Goal: Task Accomplishment & Management: Manage account settings

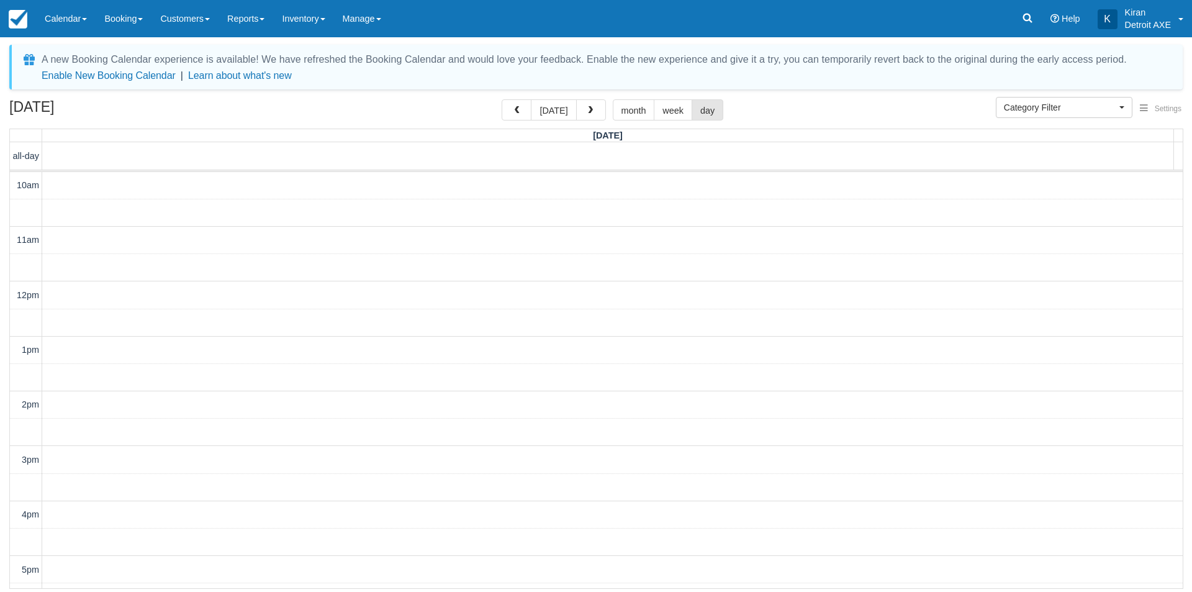
select select
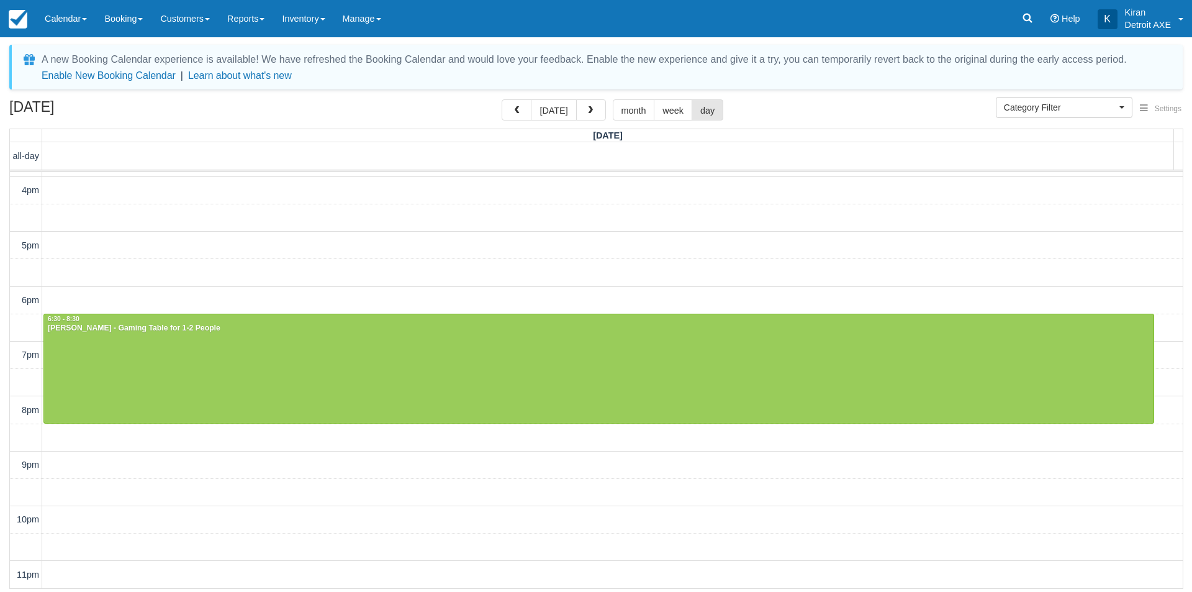
click at [561, 113] on button "today" at bounding box center [553, 109] width 45 height 21
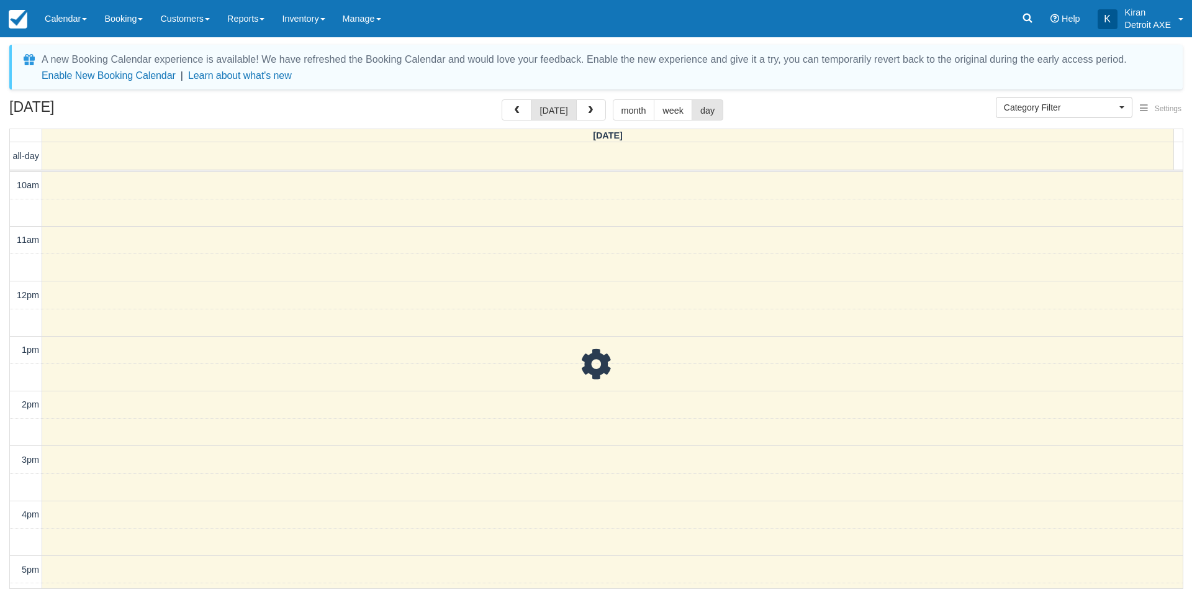
scroll to position [324, 0]
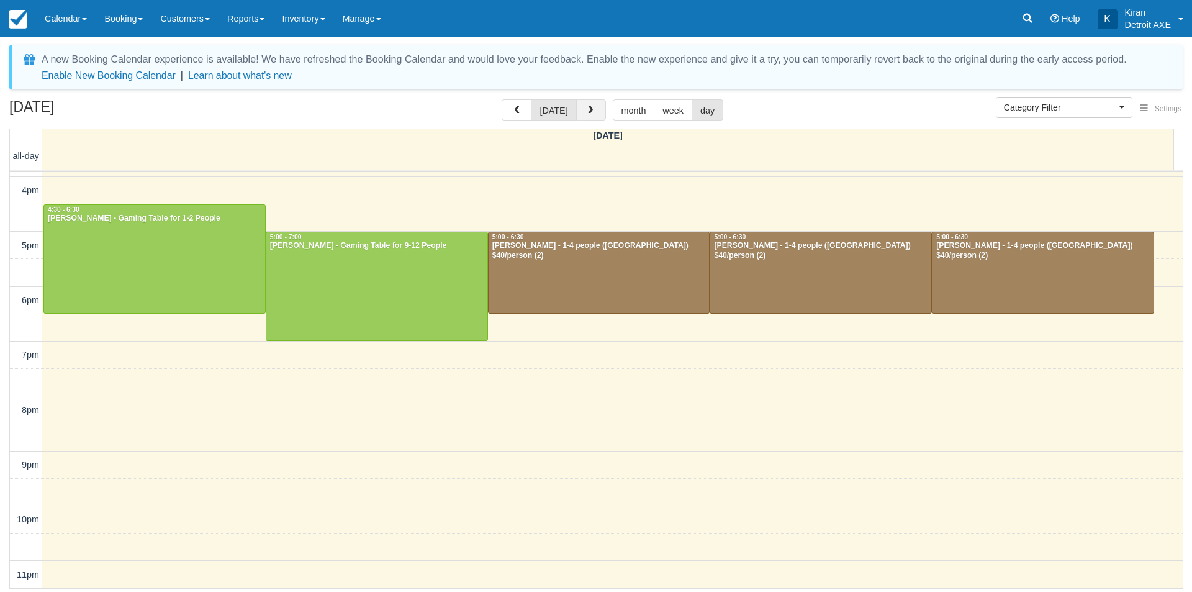
click at [586, 111] on span "button" at bounding box center [590, 110] width 9 height 9
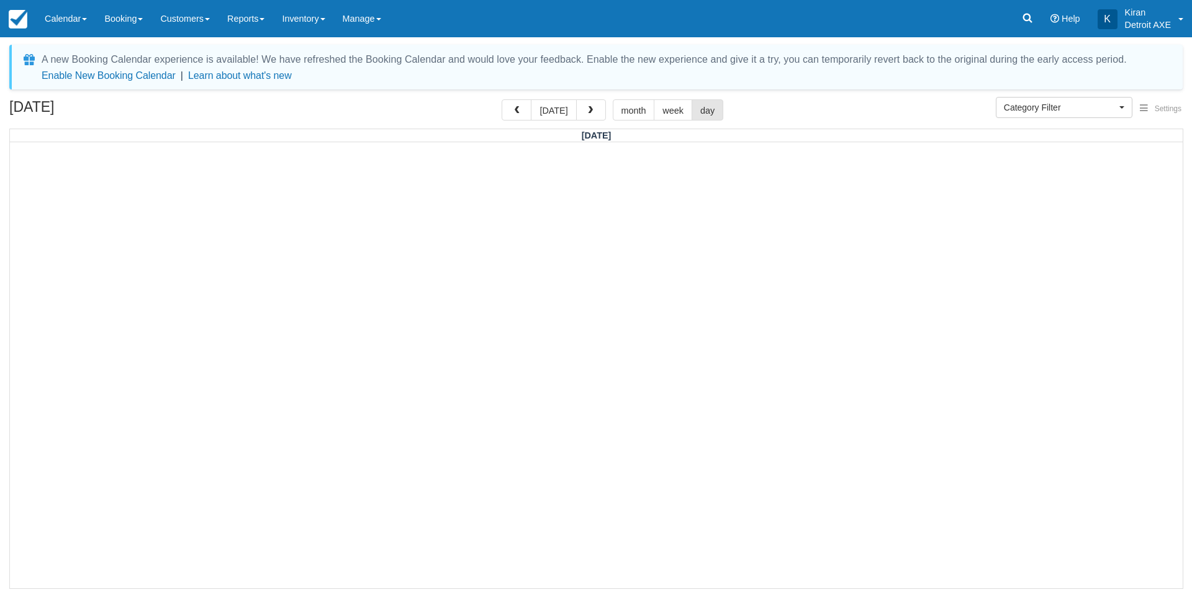
click at [316, 366] on div at bounding box center [596, 364] width 1173 height 445
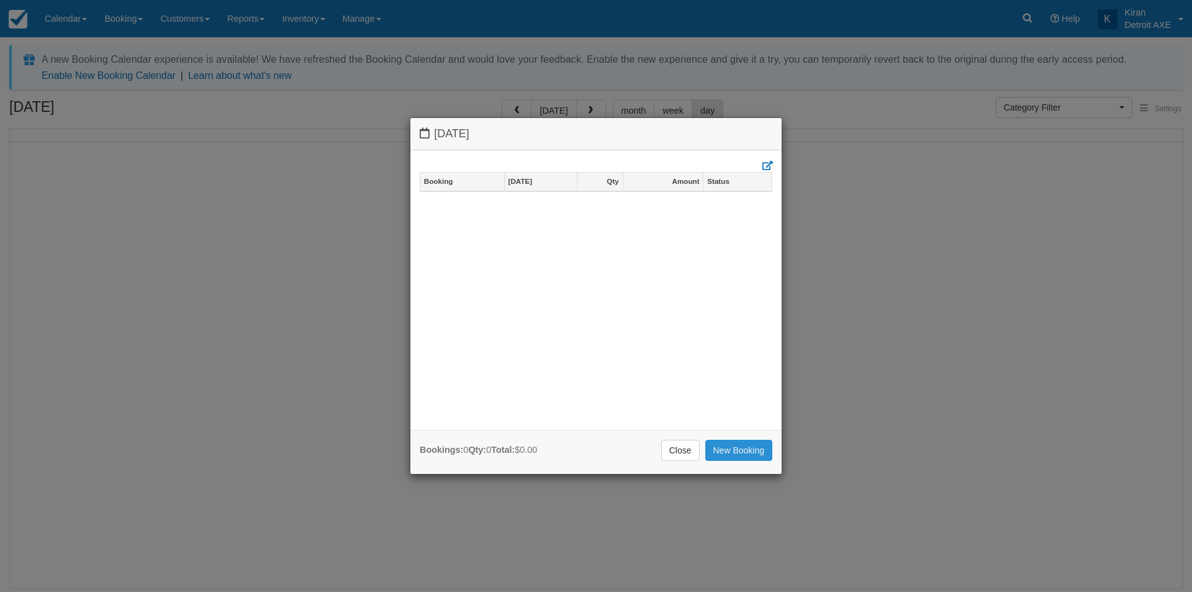
click at [737, 454] on link "New Booking" at bounding box center [739, 450] width 68 height 21
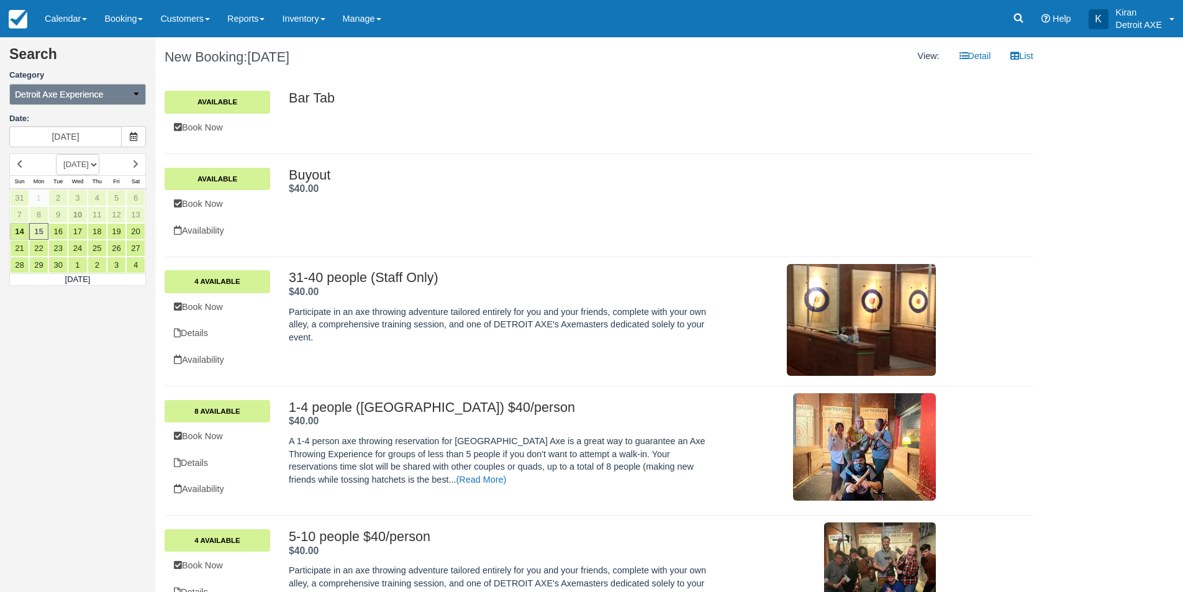
click at [99, 93] on span "Detroit Axe Experience" at bounding box center [59, 94] width 88 height 12
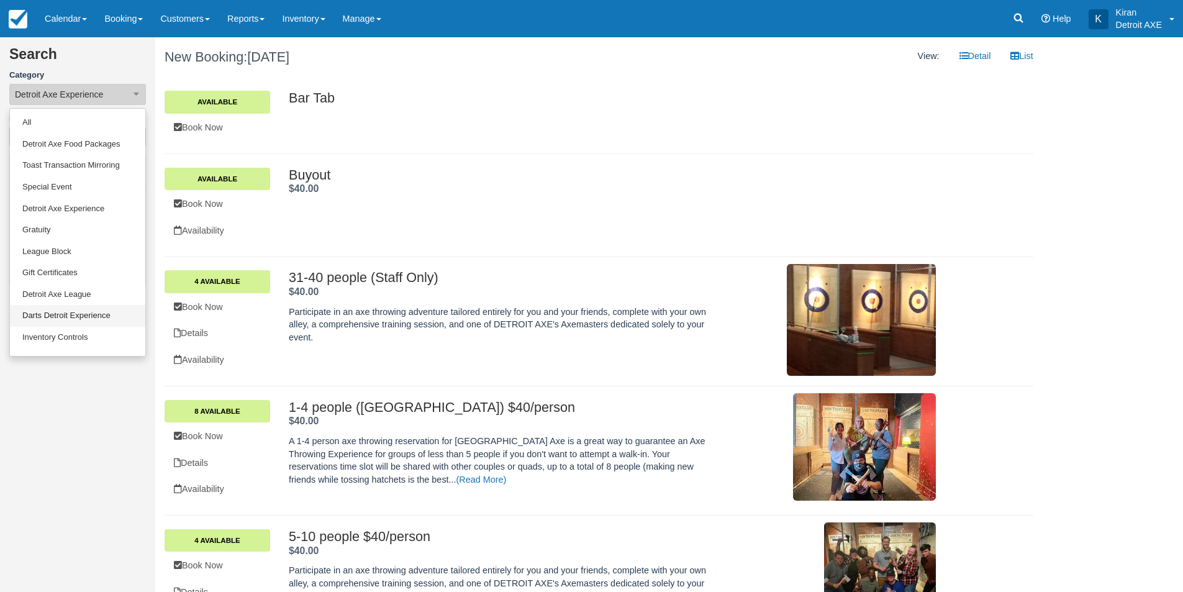
scroll to position [60, 0]
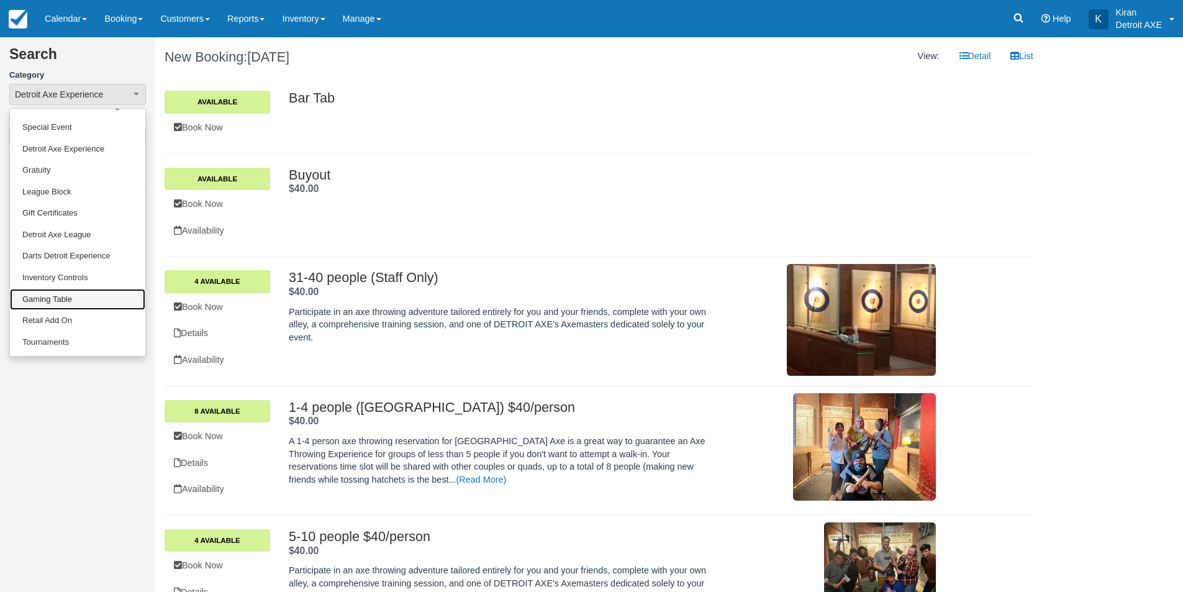
click at [48, 304] on link "Gaming Table" at bounding box center [77, 300] width 135 height 22
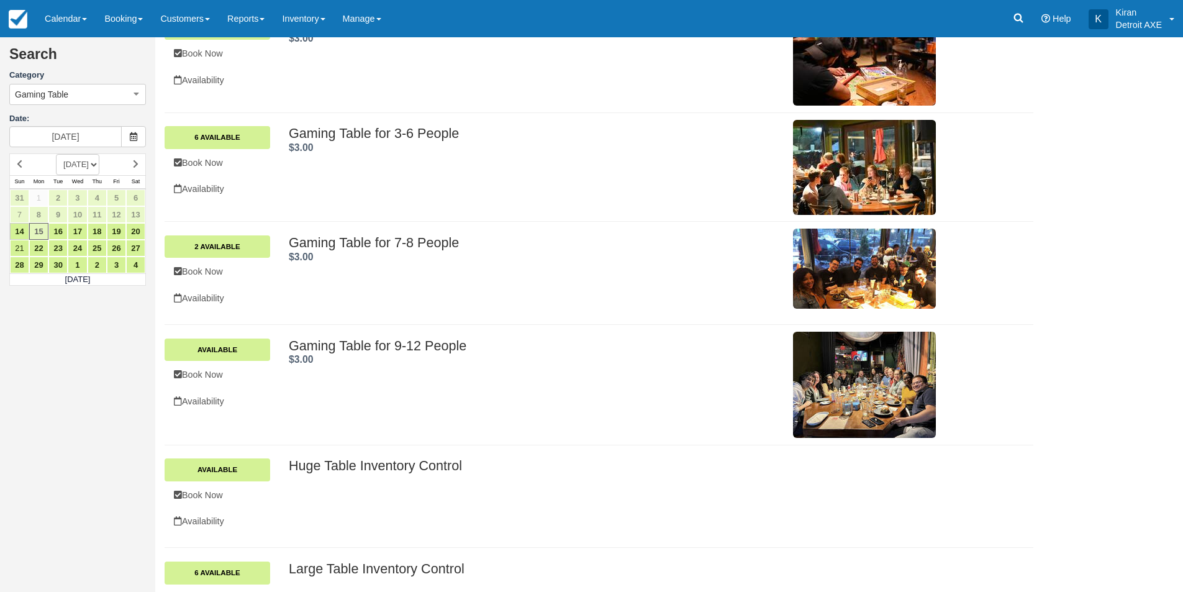
scroll to position [310, 0]
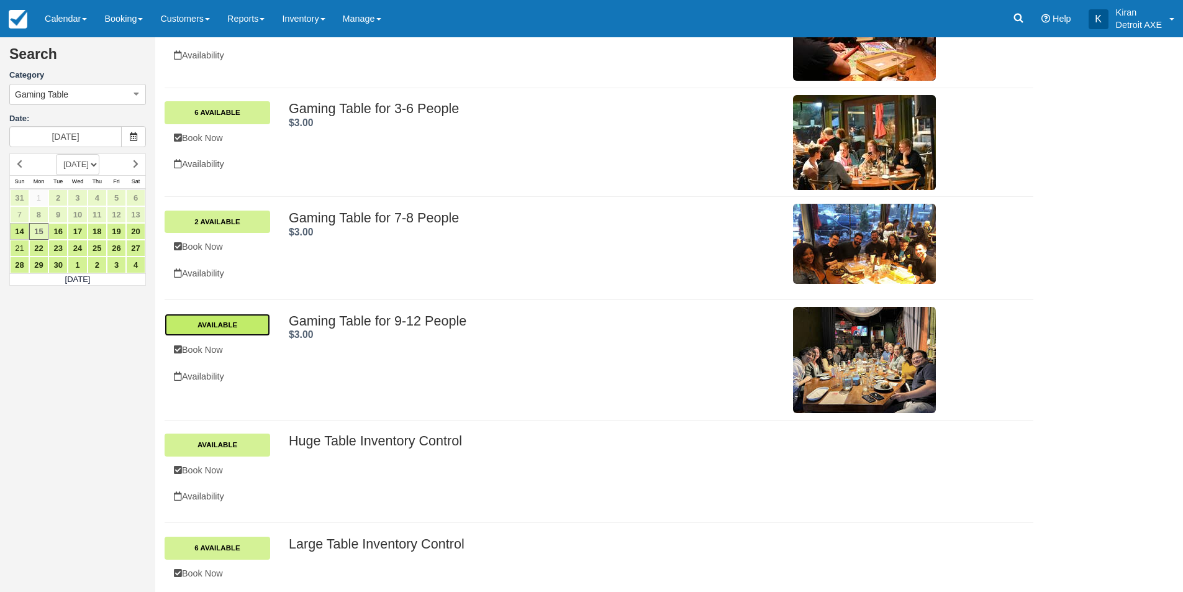
click at [216, 325] on link "Available" at bounding box center [218, 325] width 106 height 22
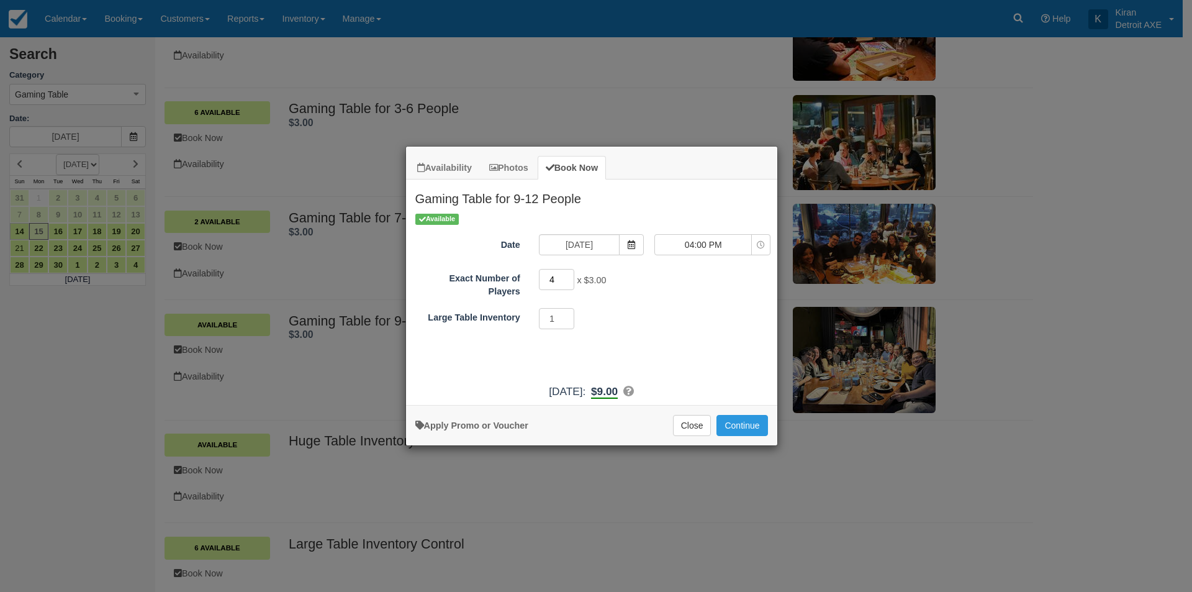
click at [567, 276] on input "4" at bounding box center [557, 279] width 36 height 21
click at [567, 276] on input "5" at bounding box center [557, 279] width 36 height 21
click at [567, 276] on input "6" at bounding box center [557, 279] width 36 height 21
click at [567, 276] on input "7" at bounding box center [557, 279] width 36 height 21
click at [567, 276] on input "8" at bounding box center [557, 279] width 36 height 21
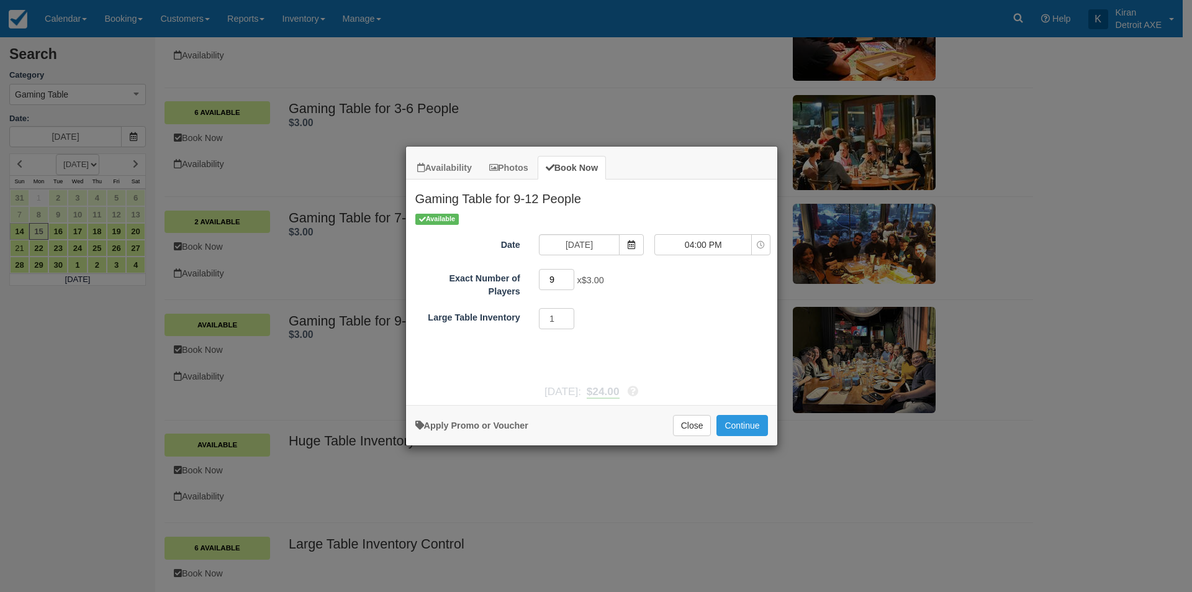
type input "9"
click at [567, 276] on input "9" at bounding box center [557, 279] width 36 height 21
click at [695, 433] on button "Close" at bounding box center [692, 425] width 38 height 21
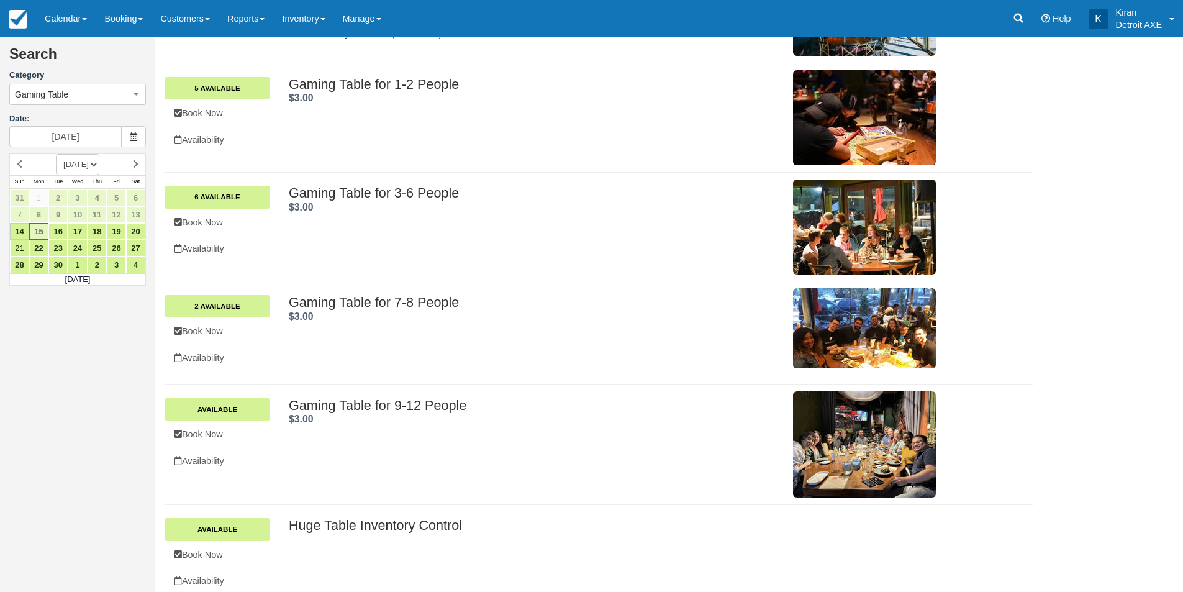
scroll to position [0, 0]
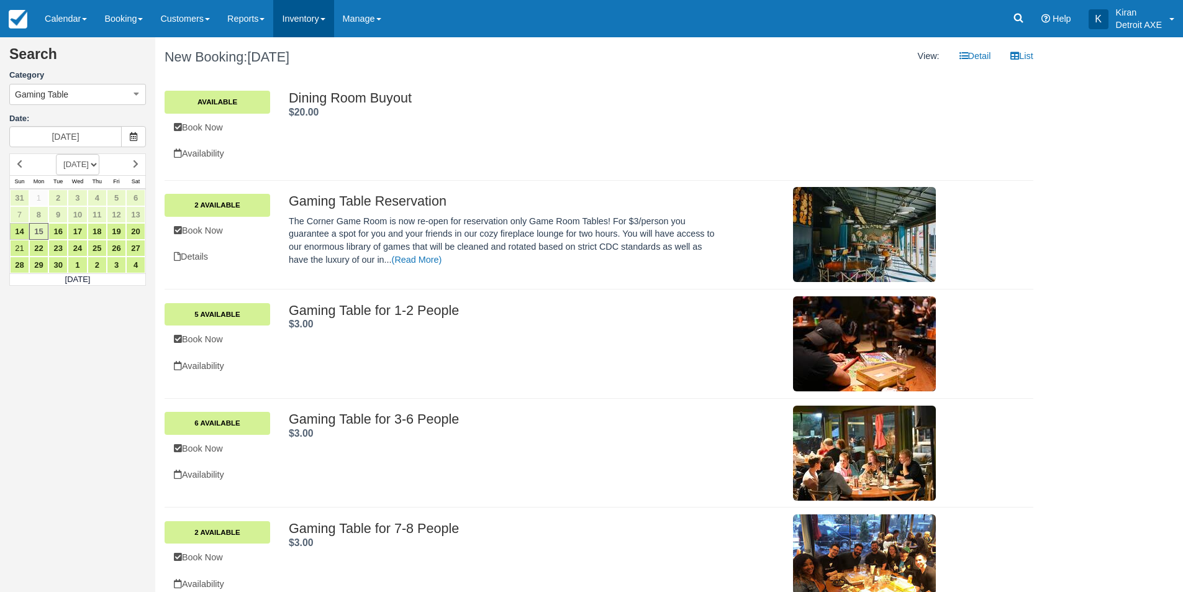
click at [325, 16] on link "Inventory" at bounding box center [303, 18] width 60 height 37
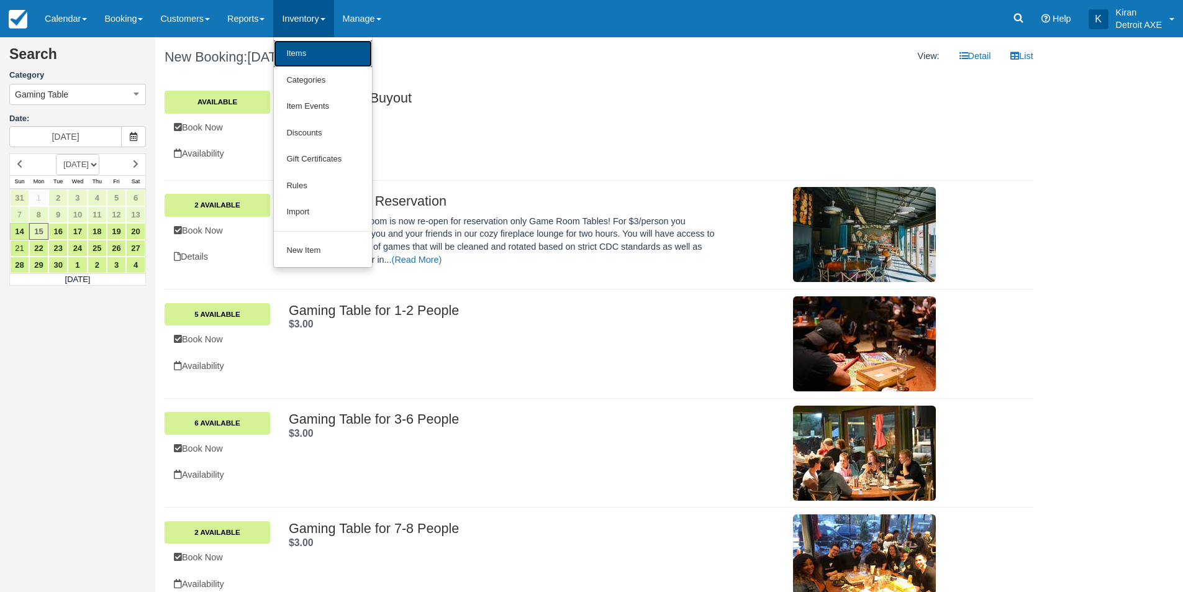
click at [306, 44] on link "Items" at bounding box center [323, 53] width 98 height 27
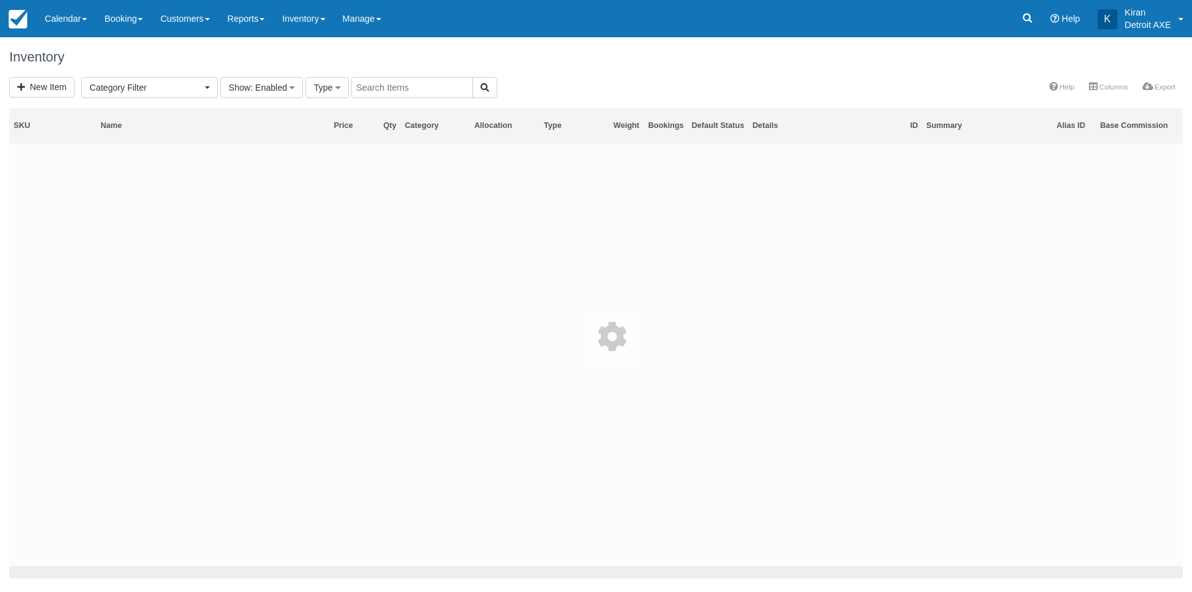
select select
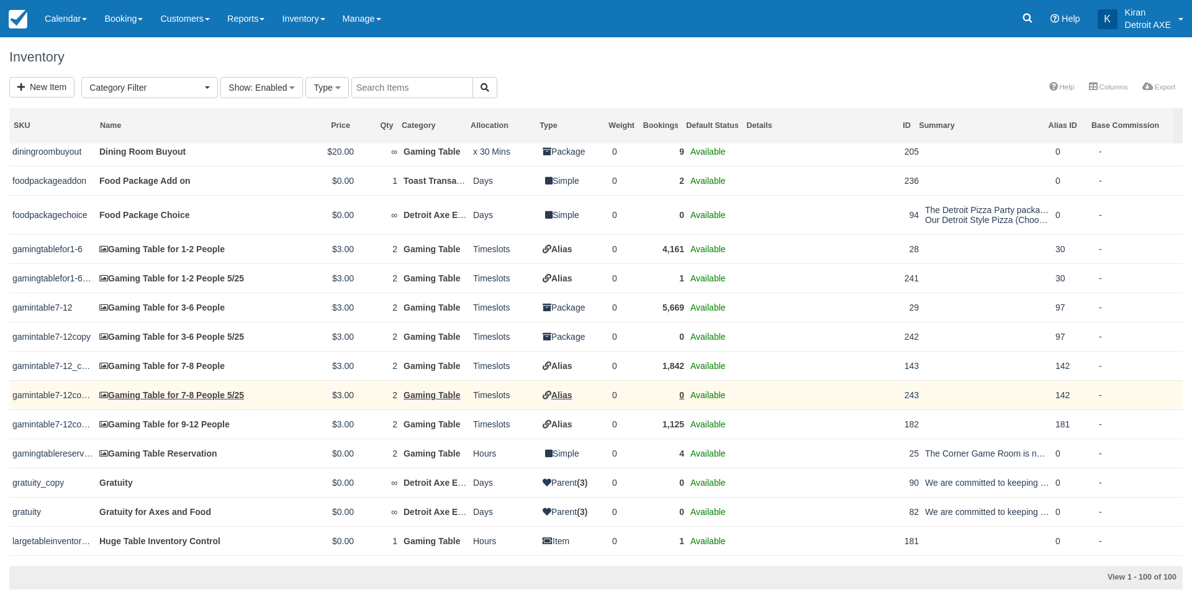
scroll to position [1490, 0]
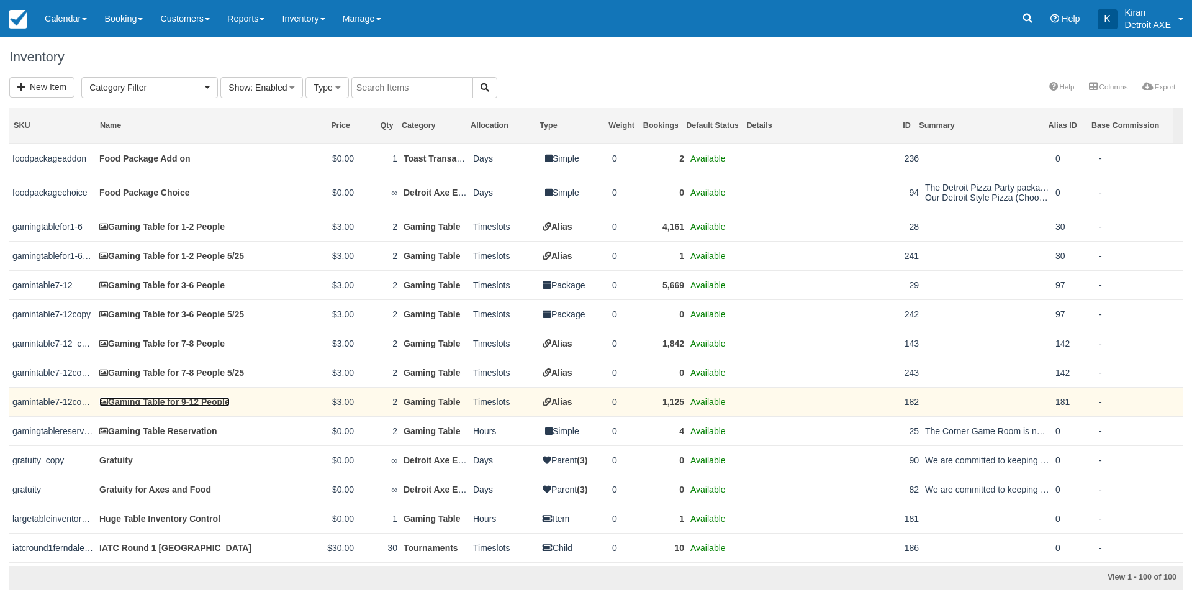
click at [157, 407] on link "Gaming Table for 9-12 People" at bounding box center [164, 402] width 130 height 10
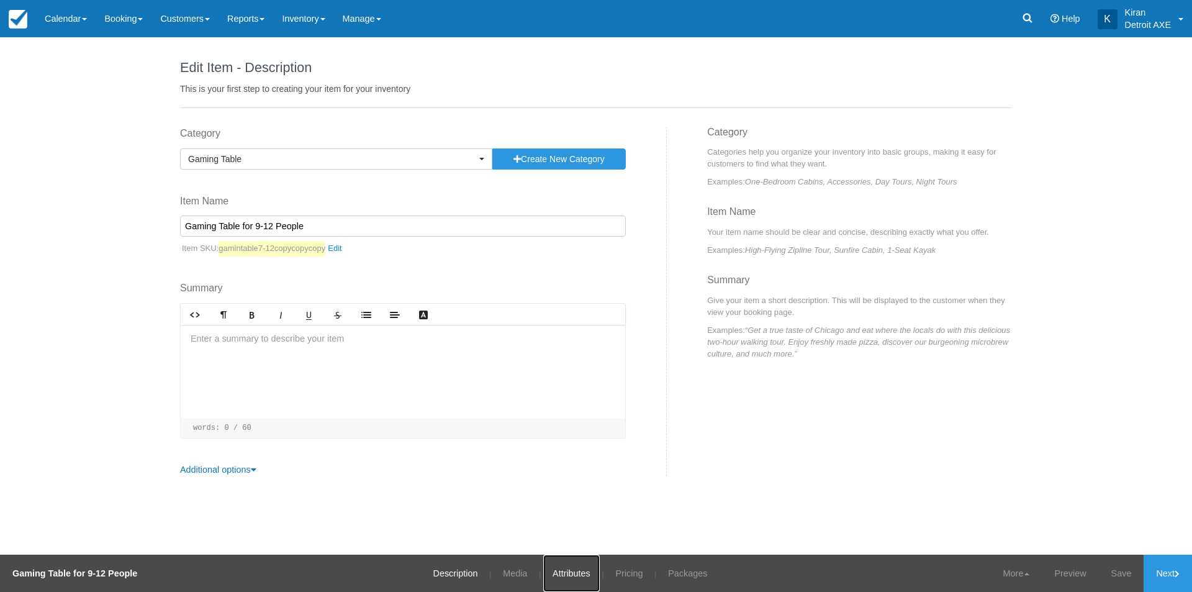
click at [574, 573] on link "Attributes" at bounding box center [571, 572] width 57 height 37
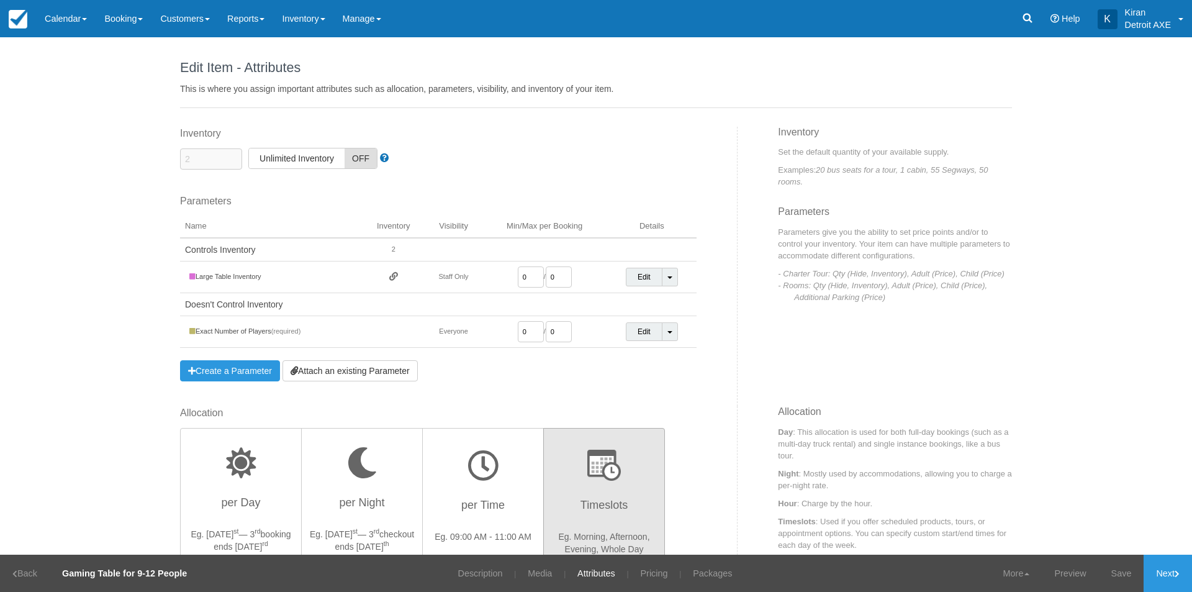
drag, startPoint x: 525, startPoint y: 328, endPoint x: 510, endPoint y: 332, distance: 14.6
click at [510, 332] on td "0 / 0" at bounding box center [544, 332] width 124 height 32
type input "9"
drag, startPoint x: 555, startPoint y: 331, endPoint x: 537, endPoint y: 333, distance: 18.2
click at [537, 333] on td "9 / 0" at bounding box center [544, 332] width 124 height 32
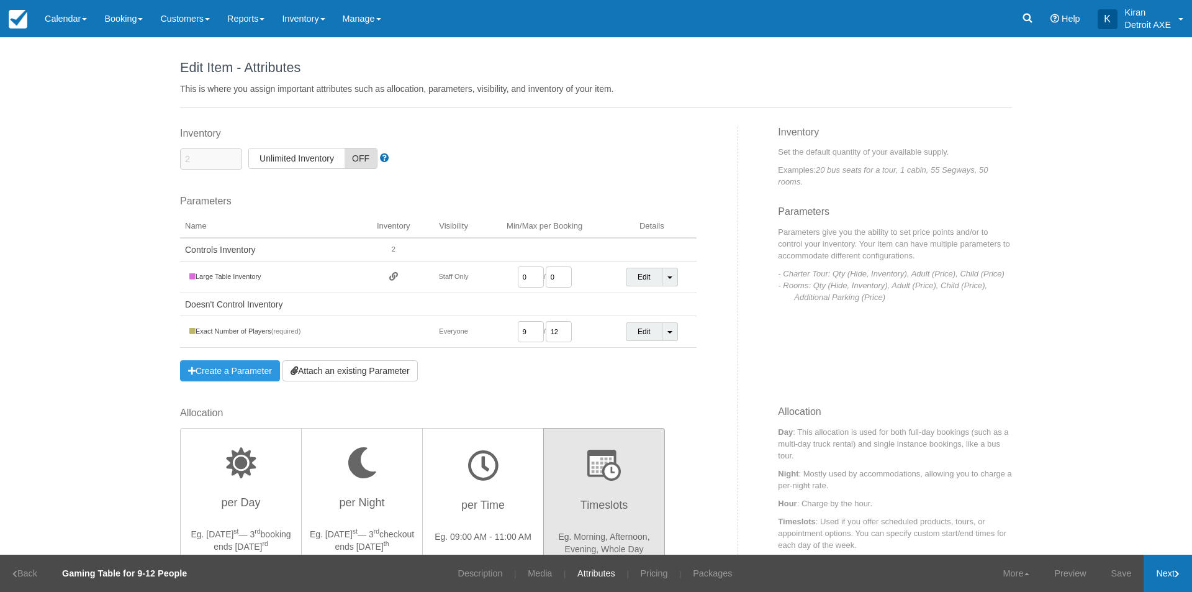
type input "12"
click at [1167, 574] on link "Next" at bounding box center [1168, 572] width 48 height 37
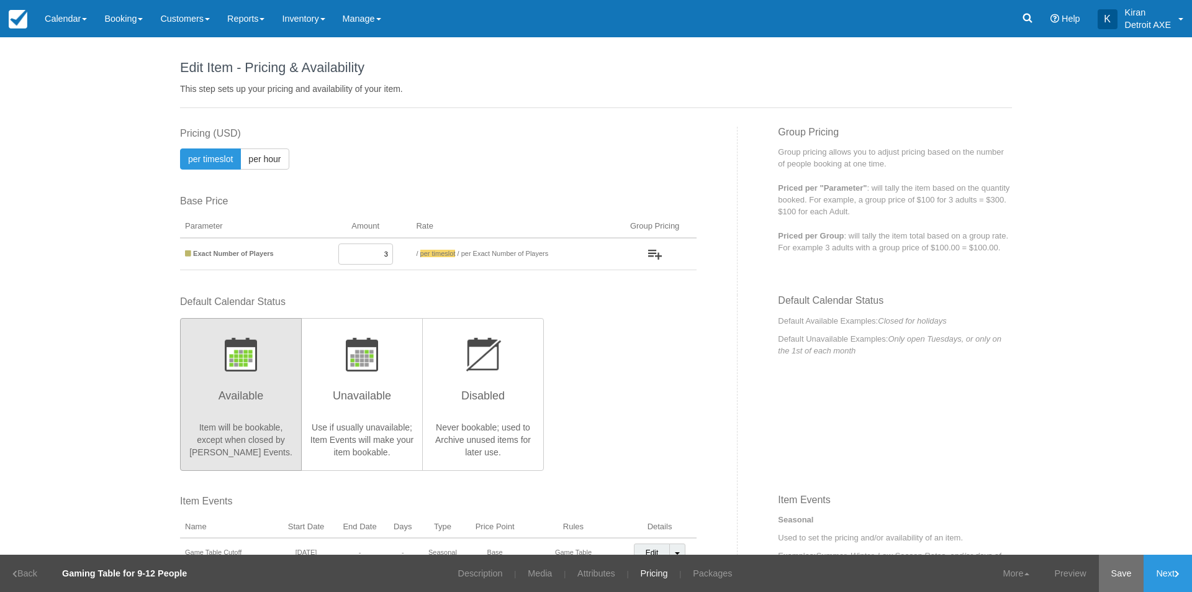
click at [1118, 578] on link "Save" at bounding box center [1121, 572] width 45 height 37
click at [80, 17] on link "Calendar" at bounding box center [66, 18] width 60 height 37
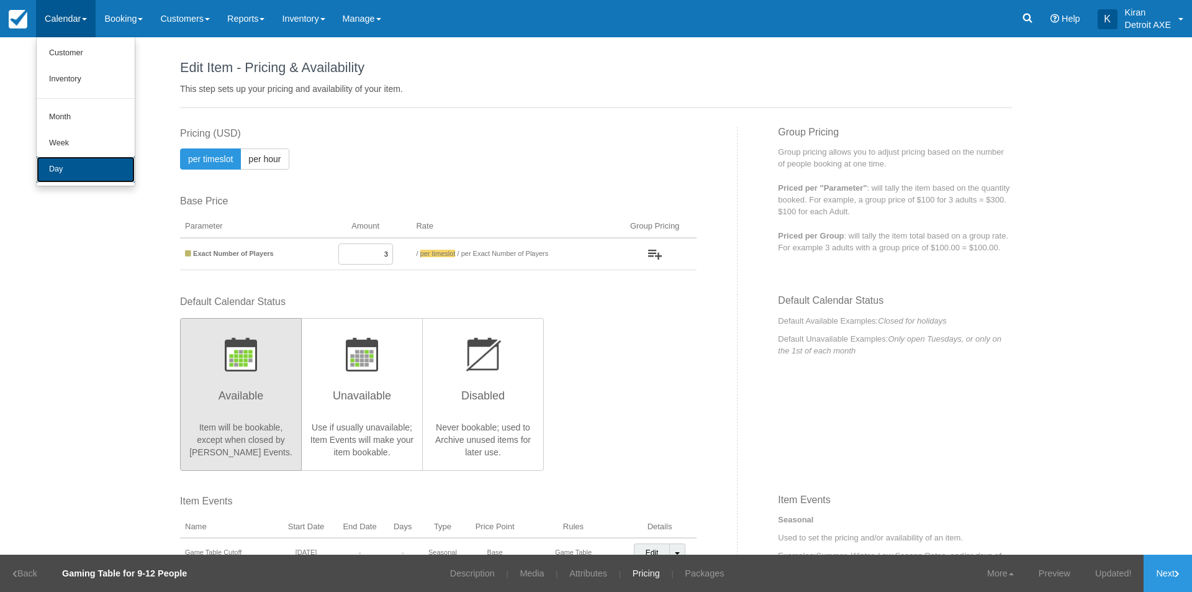
click at [77, 166] on link "Day" at bounding box center [86, 169] width 98 height 26
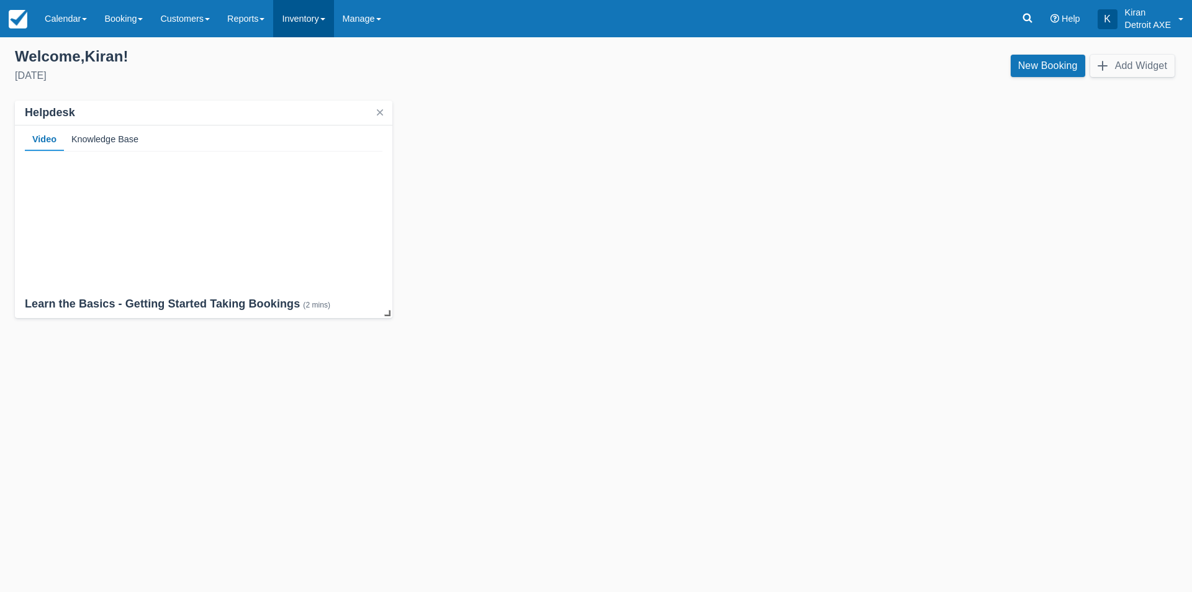
click at [317, 21] on link "Inventory" at bounding box center [303, 18] width 60 height 37
click at [334, 58] on link "Items" at bounding box center [323, 53] width 98 height 26
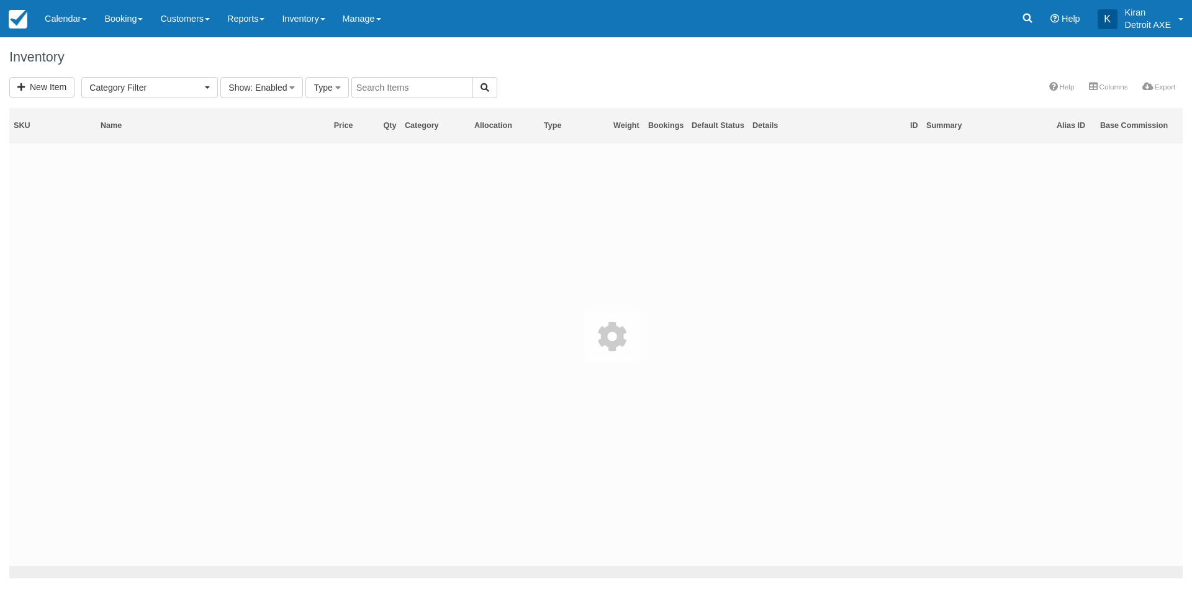
select select
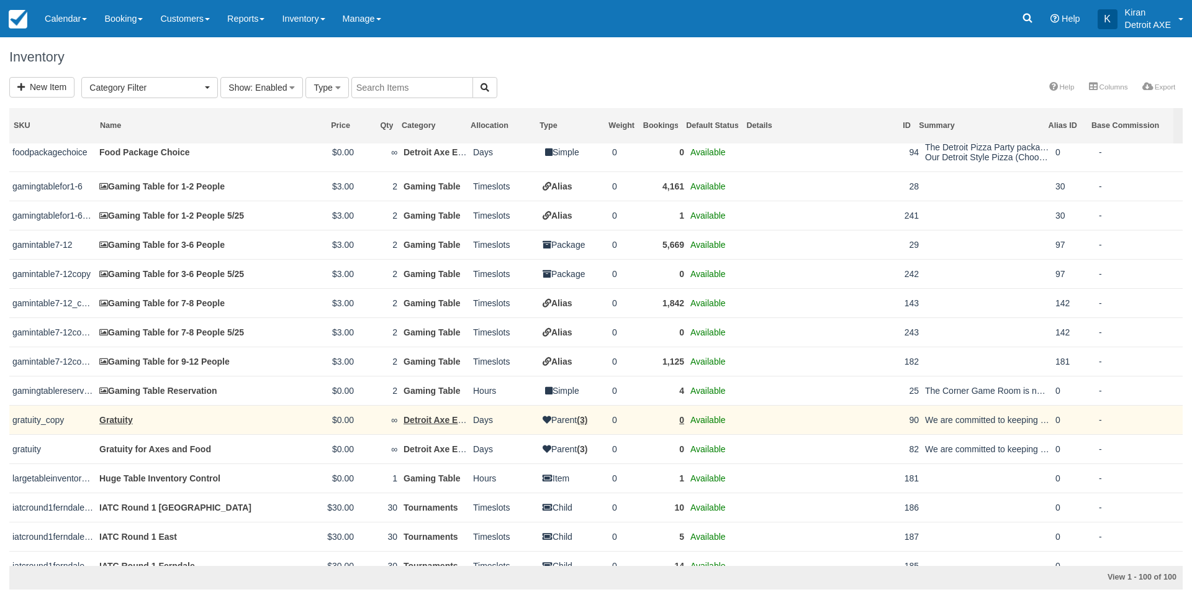
scroll to position [1552, 0]
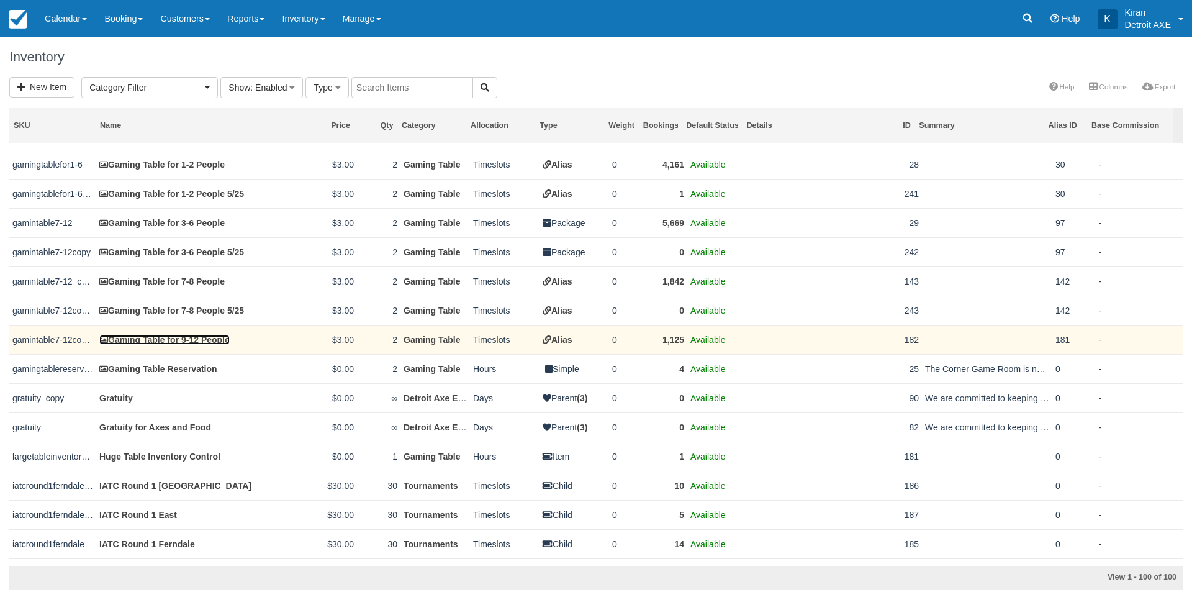
click at [170, 345] on link "Gaming Table for 9-12 People" at bounding box center [164, 340] width 130 height 10
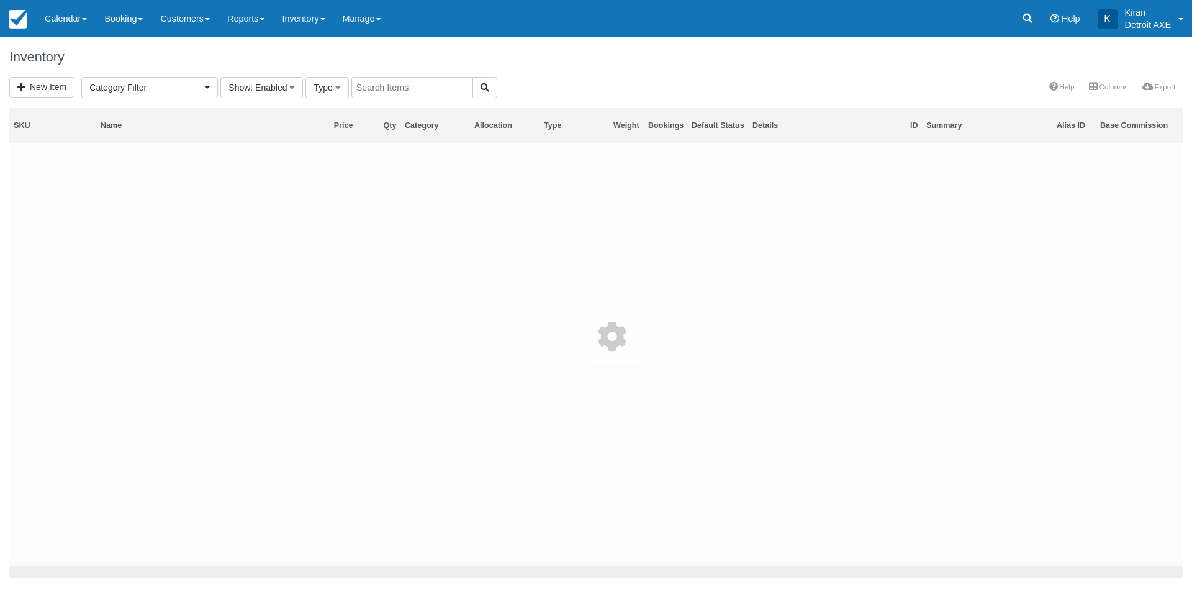
select select
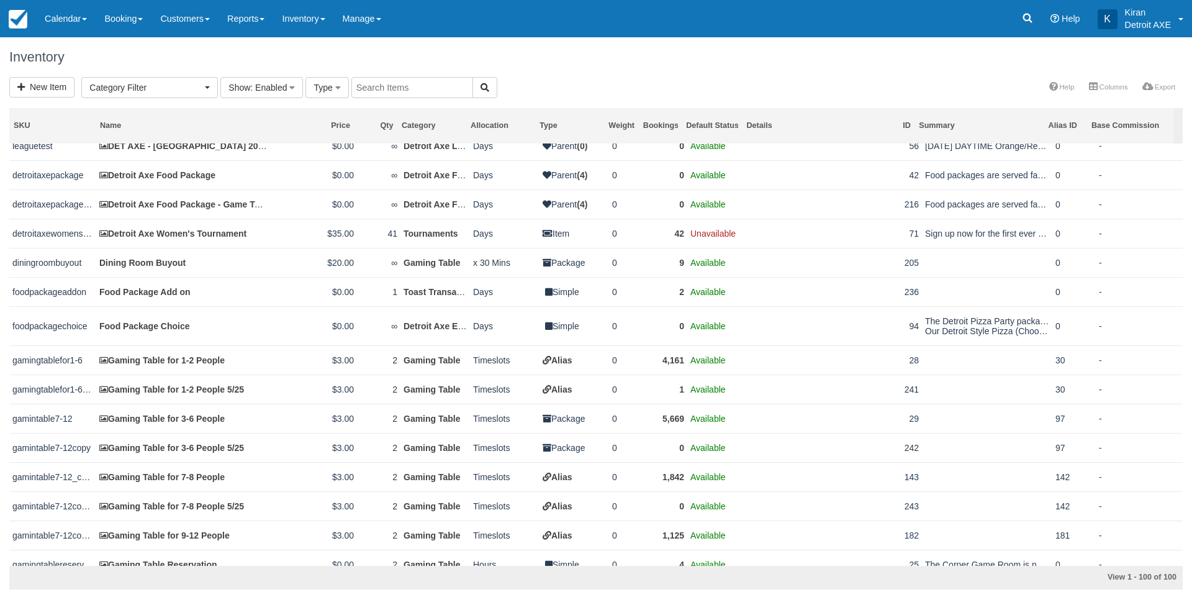
scroll to position [1428, 0]
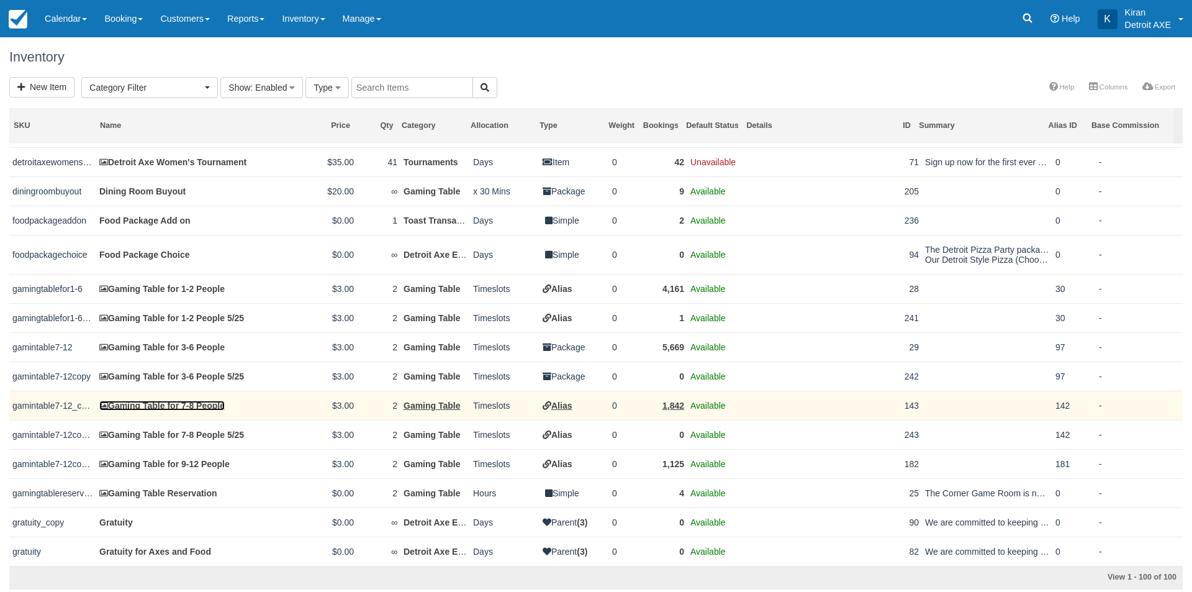
click at [201, 410] on link "Gaming Table for 7-8 People" at bounding box center [161, 405] width 125 height 10
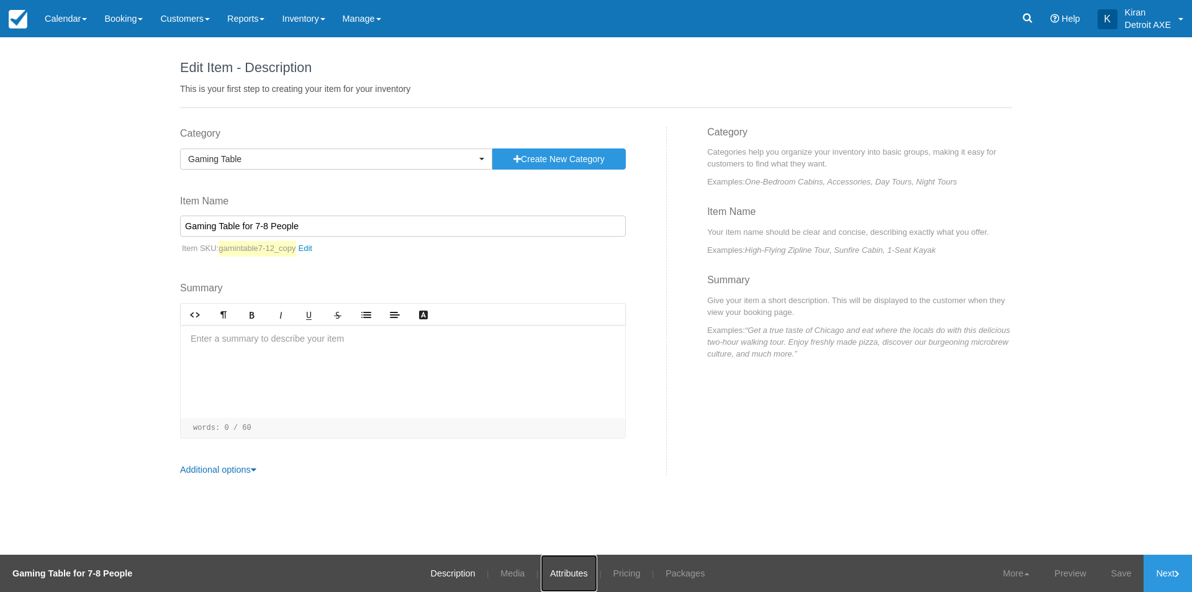
click at [576, 569] on link "Attributes" at bounding box center [569, 572] width 57 height 37
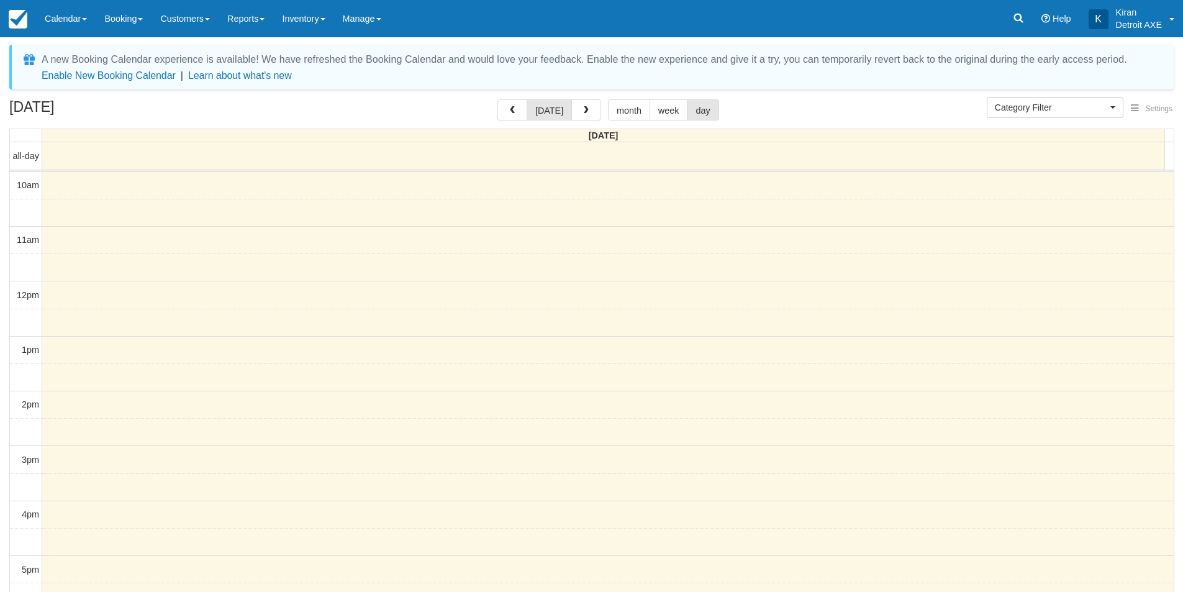
select select
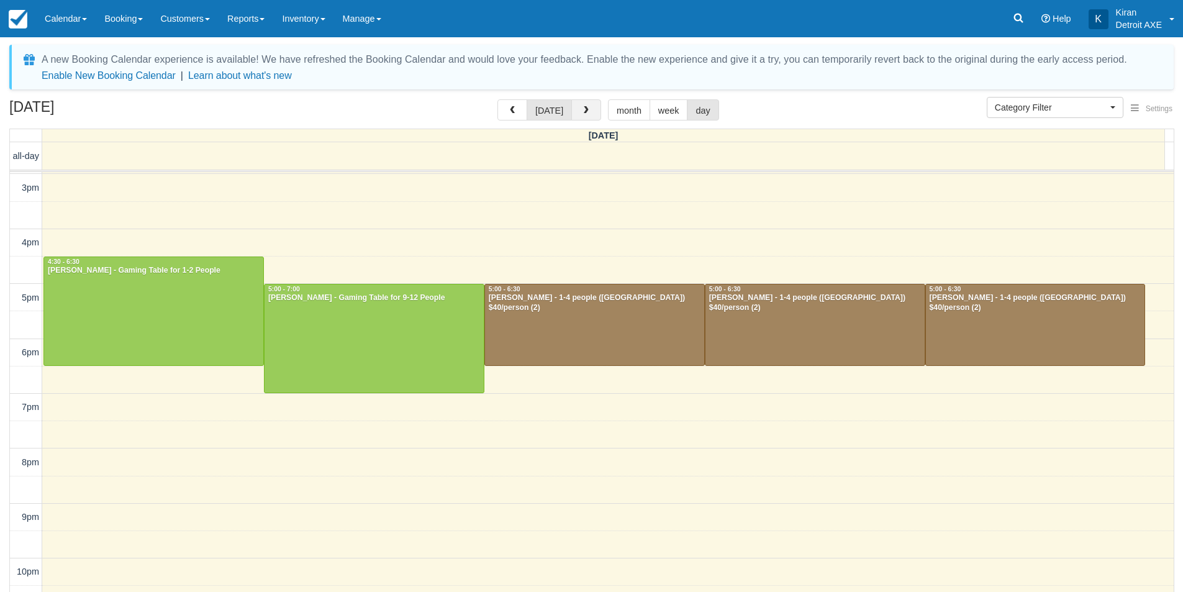
click at [587, 107] on span "button" at bounding box center [586, 110] width 9 height 9
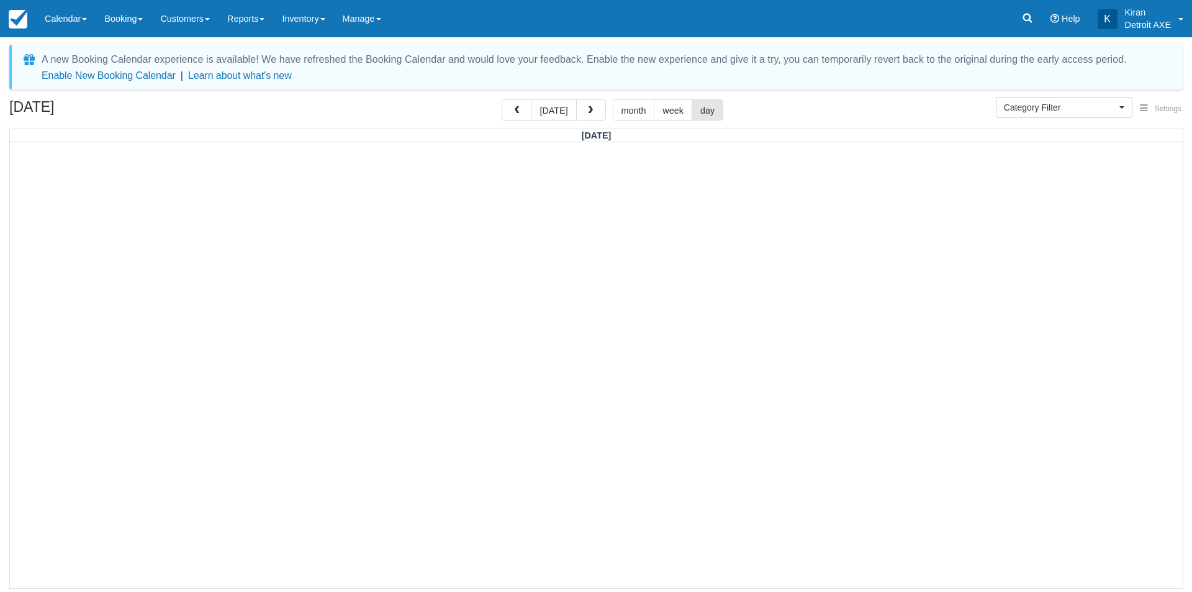
click at [430, 405] on div at bounding box center [596, 364] width 1173 height 445
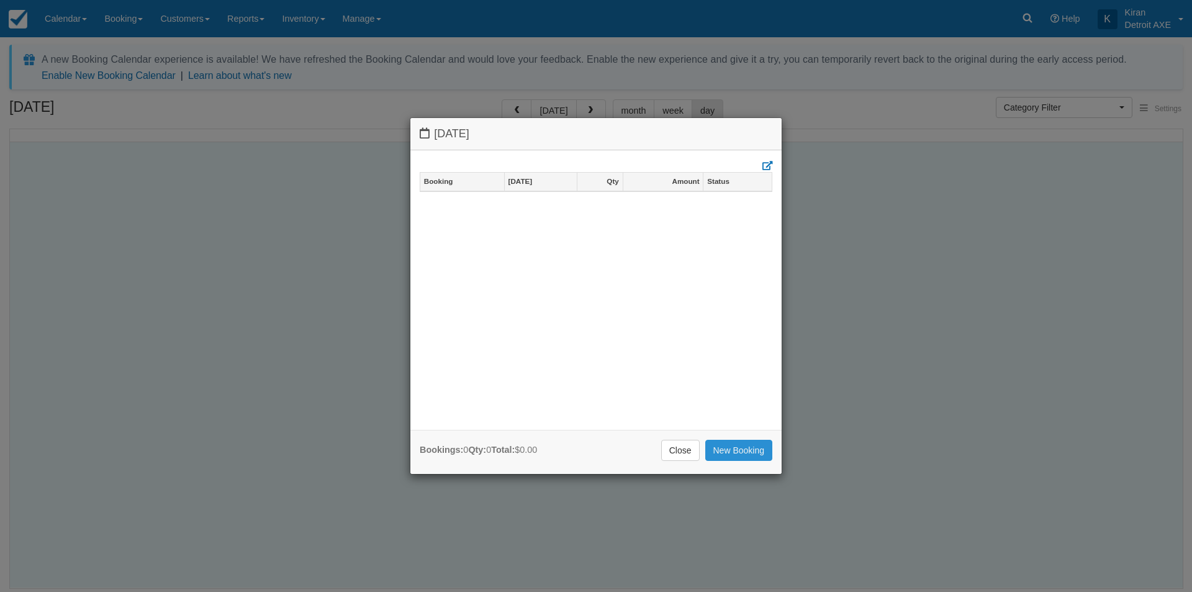
click at [759, 445] on link "New Booking" at bounding box center [739, 450] width 68 height 21
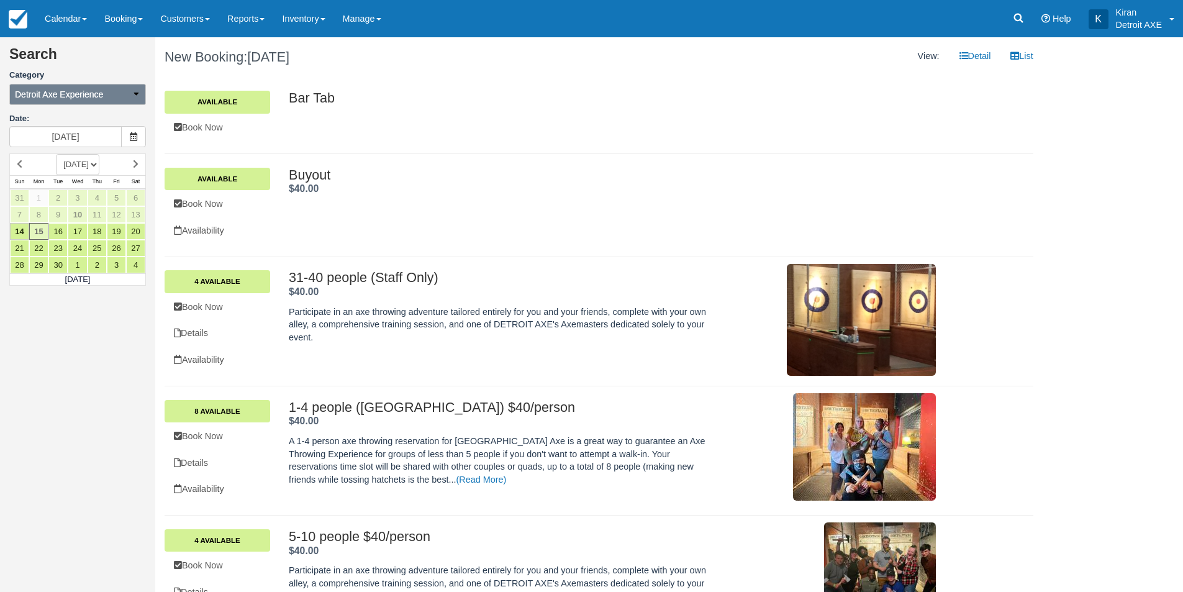
click at [71, 94] on span "Detroit Axe Experience" at bounding box center [59, 94] width 88 height 12
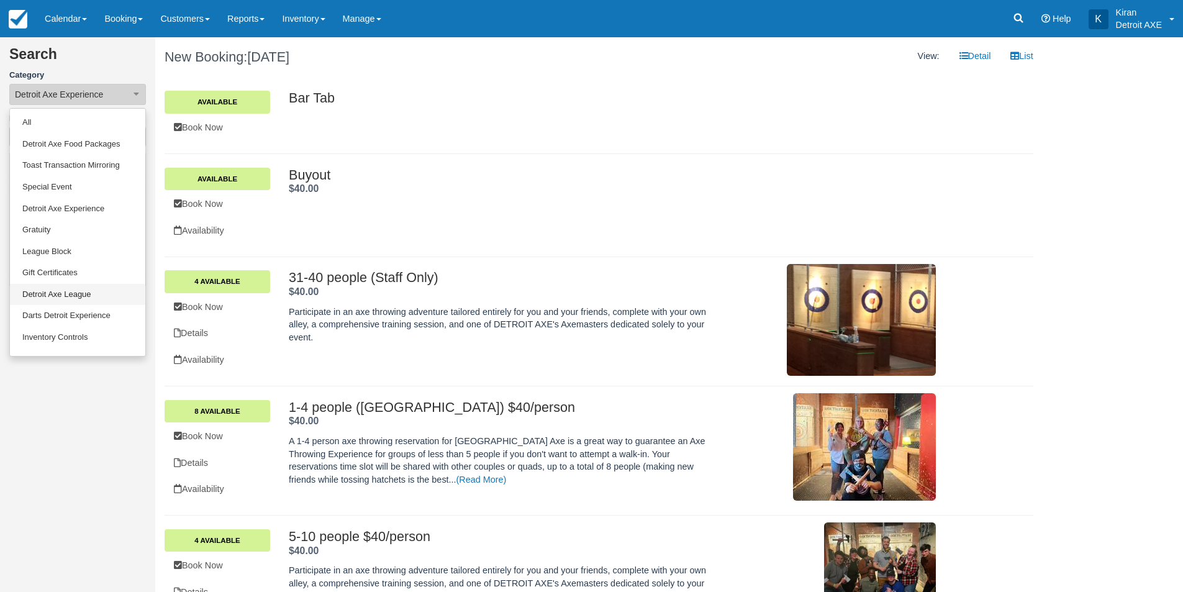
scroll to position [60, 0]
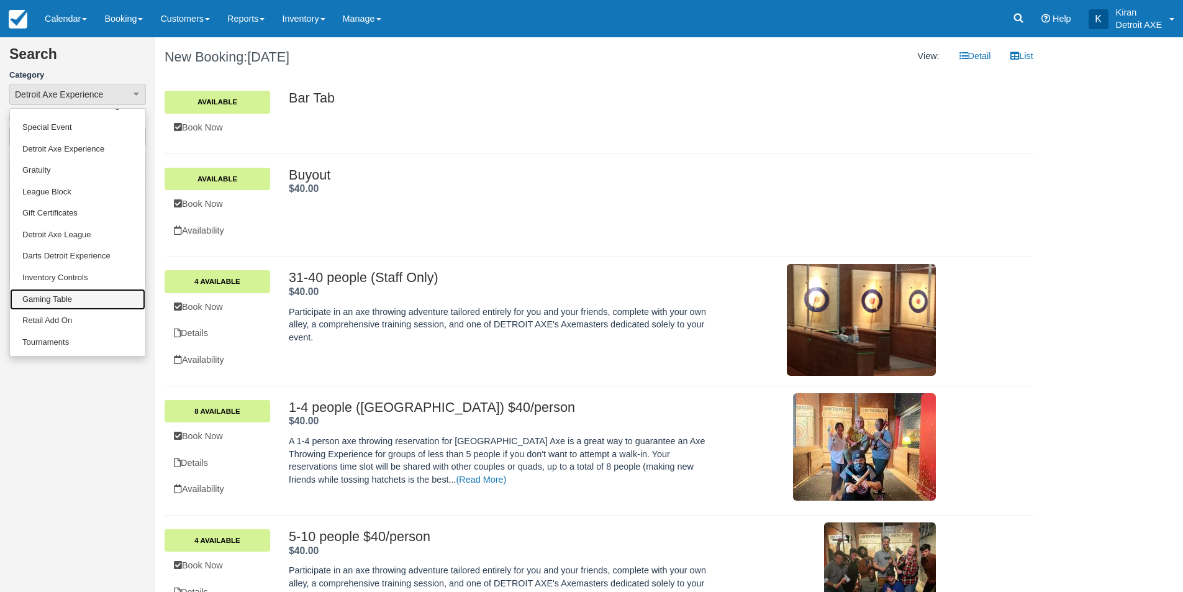
click at [70, 304] on link "Gaming Table" at bounding box center [77, 300] width 135 height 22
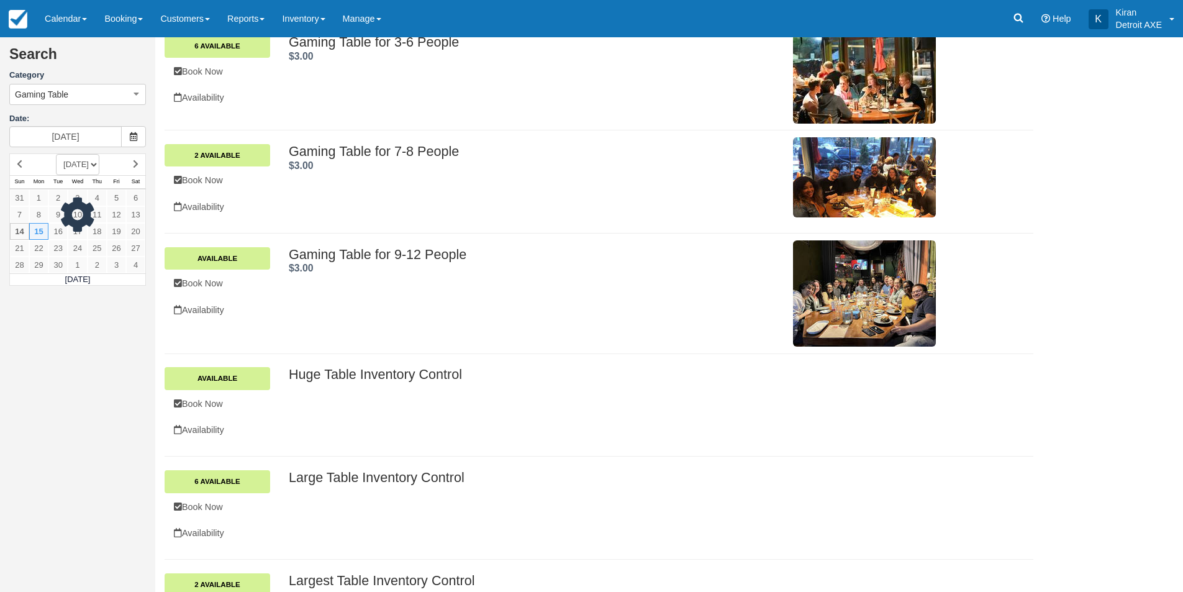
scroll to position [435, 0]
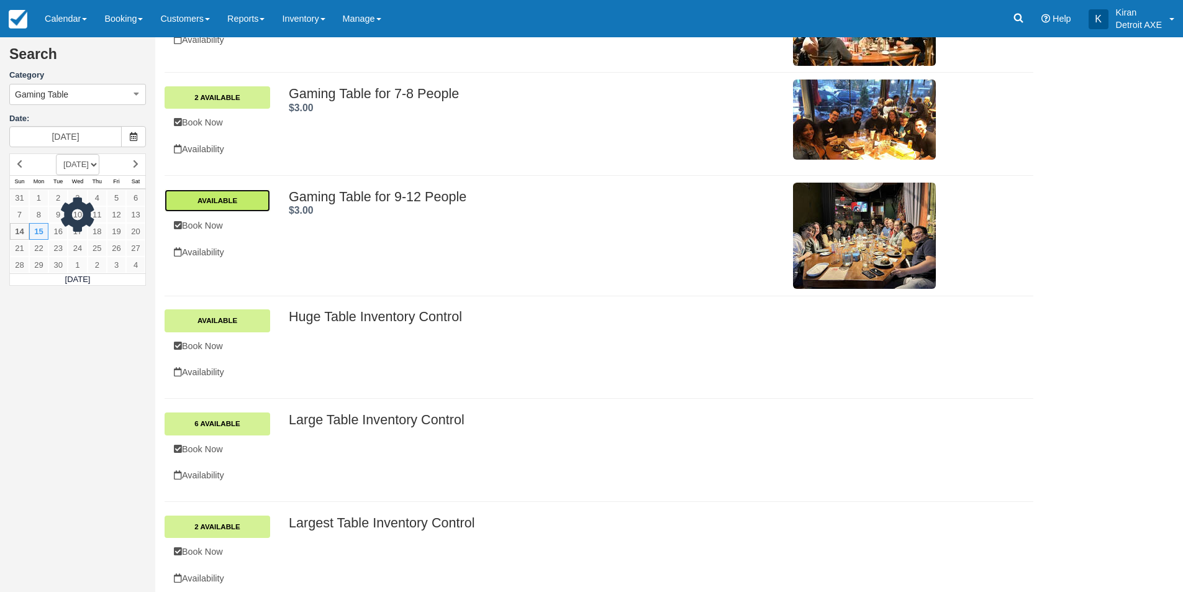
click at [228, 201] on link "Available" at bounding box center [218, 200] width 106 height 22
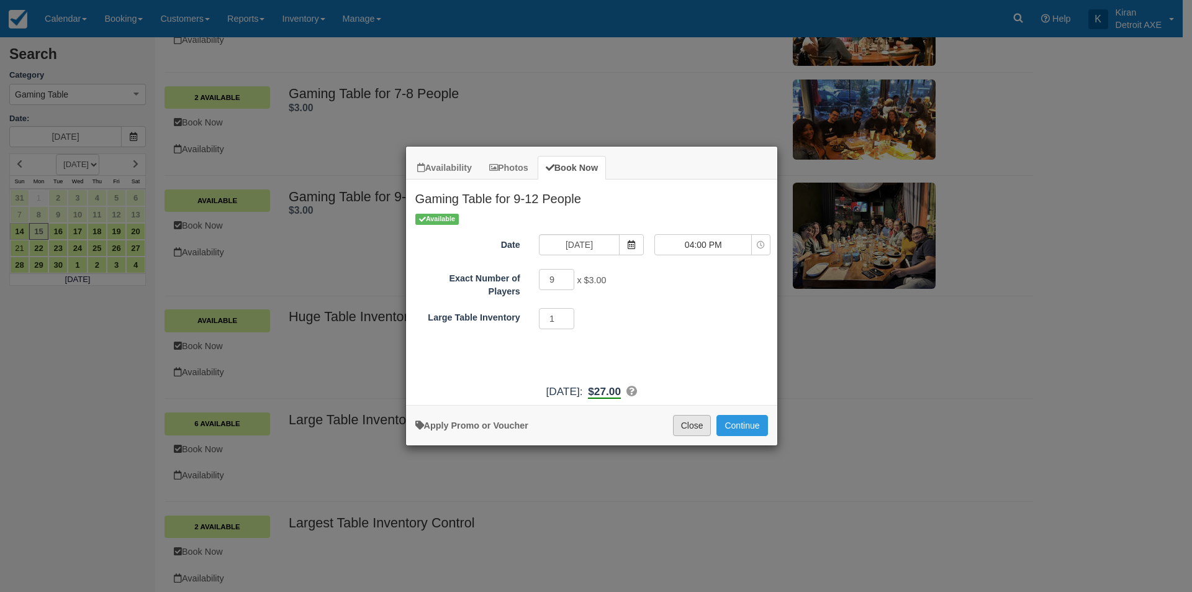
click at [686, 432] on button "Close" at bounding box center [692, 425] width 38 height 21
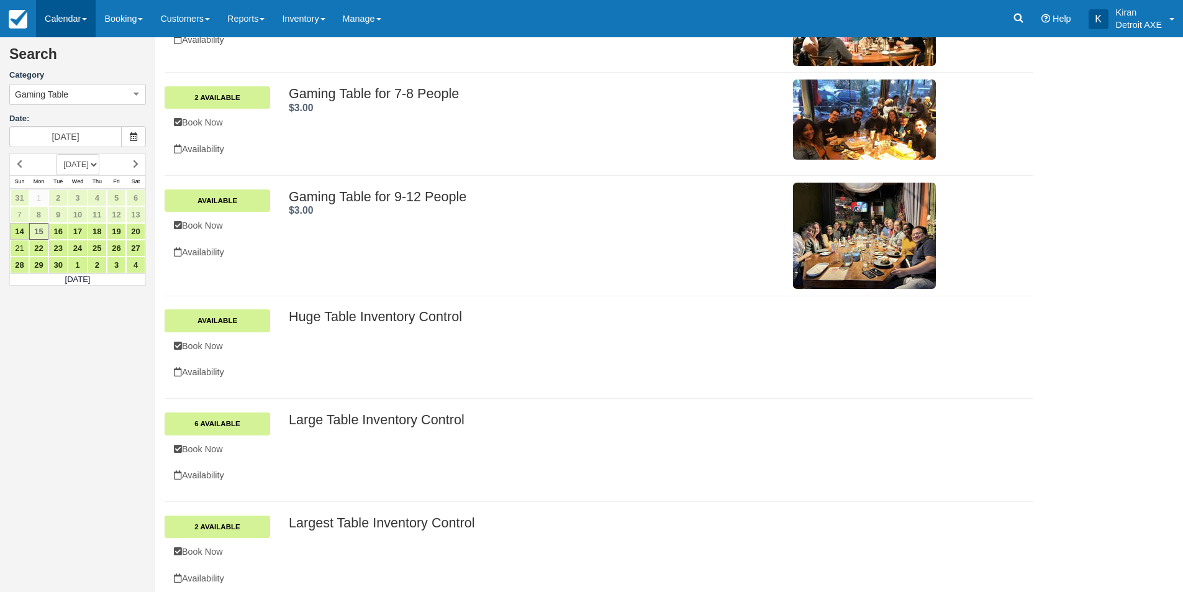
click at [84, 13] on link "Calendar" at bounding box center [66, 18] width 60 height 37
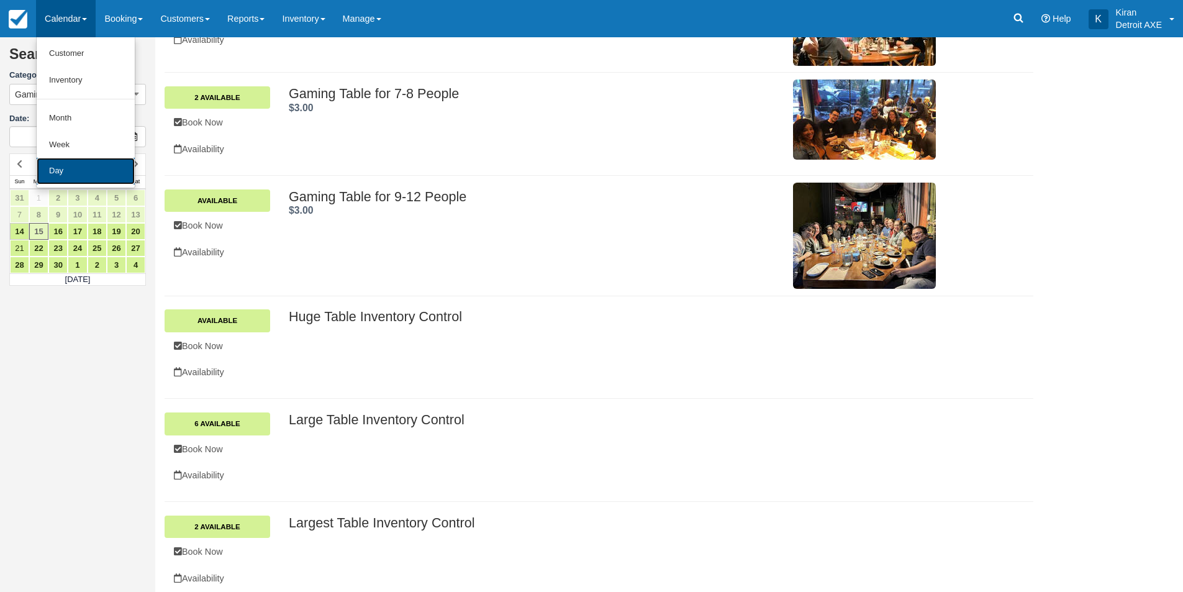
click at [69, 178] on link "Day" at bounding box center [86, 171] width 98 height 27
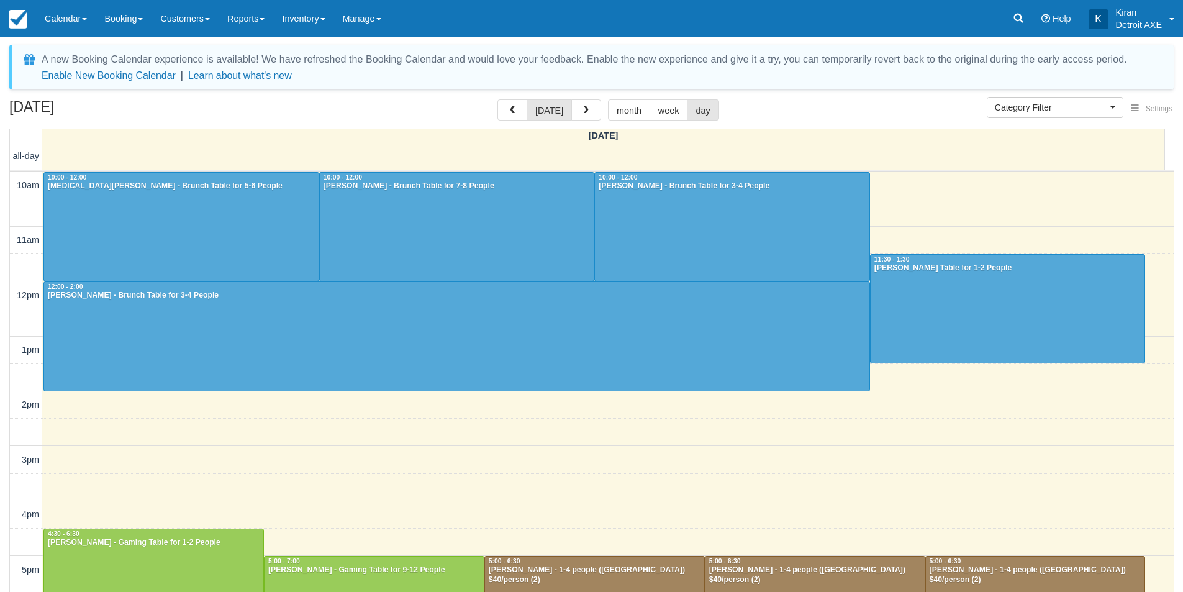
select select
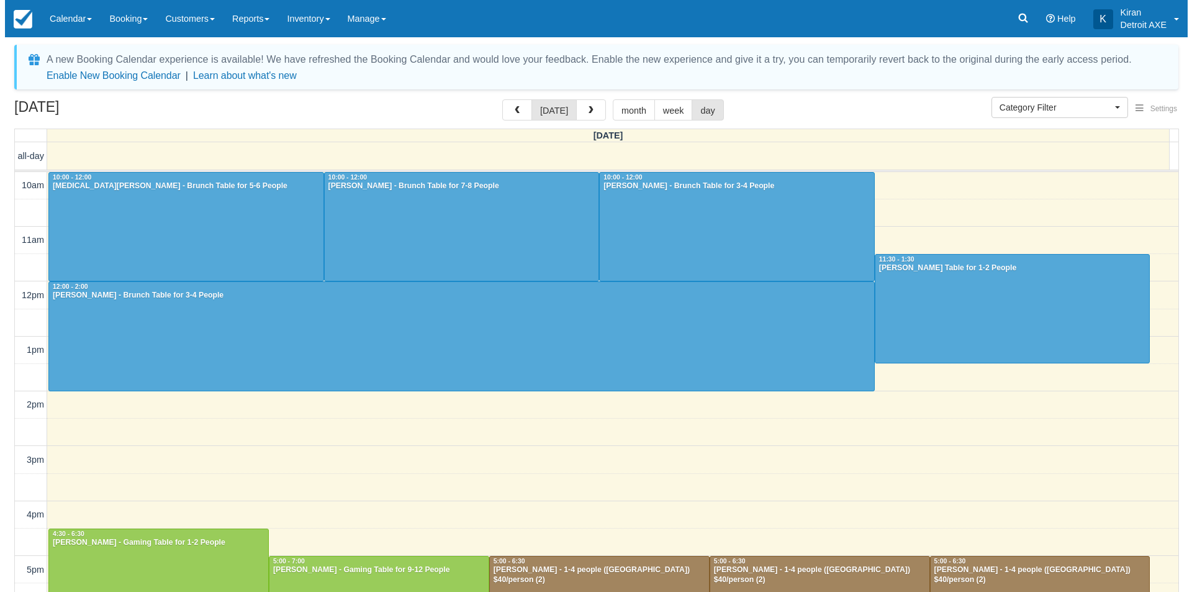
scroll to position [272, 0]
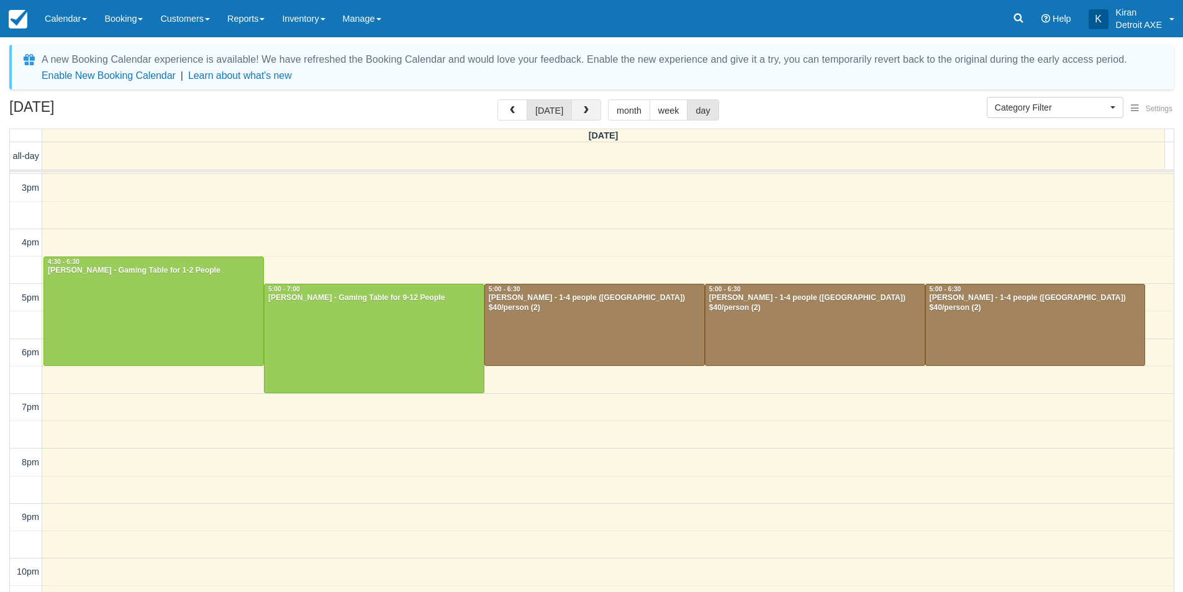
click at [587, 117] on button "button" at bounding box center [586, 109] width 30 height 21
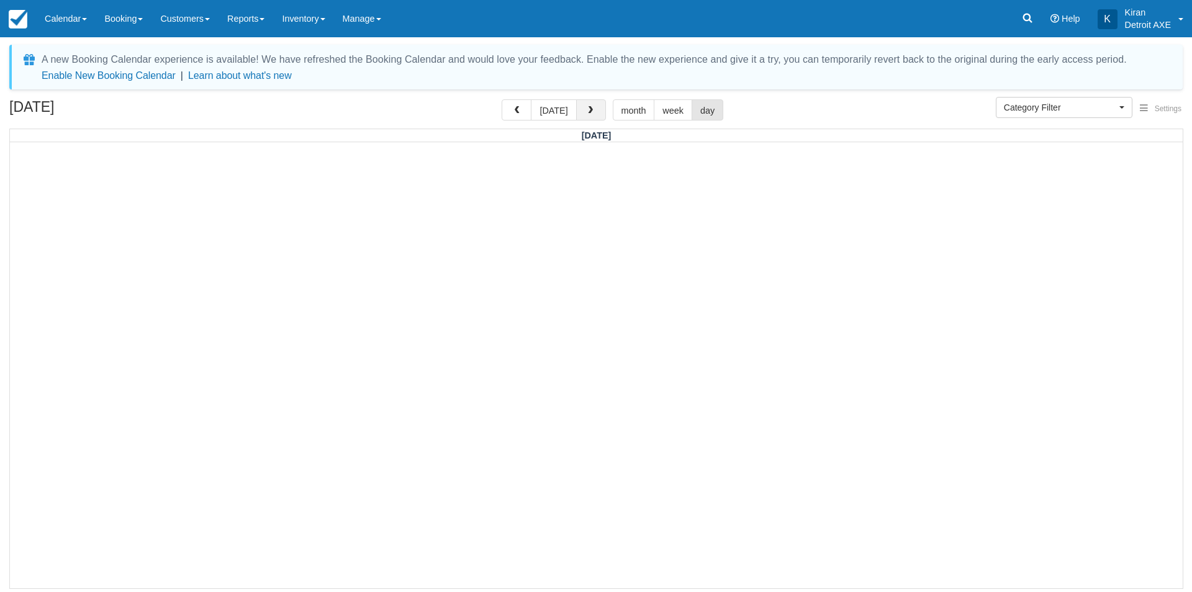
click at [587, 117] on button "button" at bounding box center [591, 109] width 30 height 21
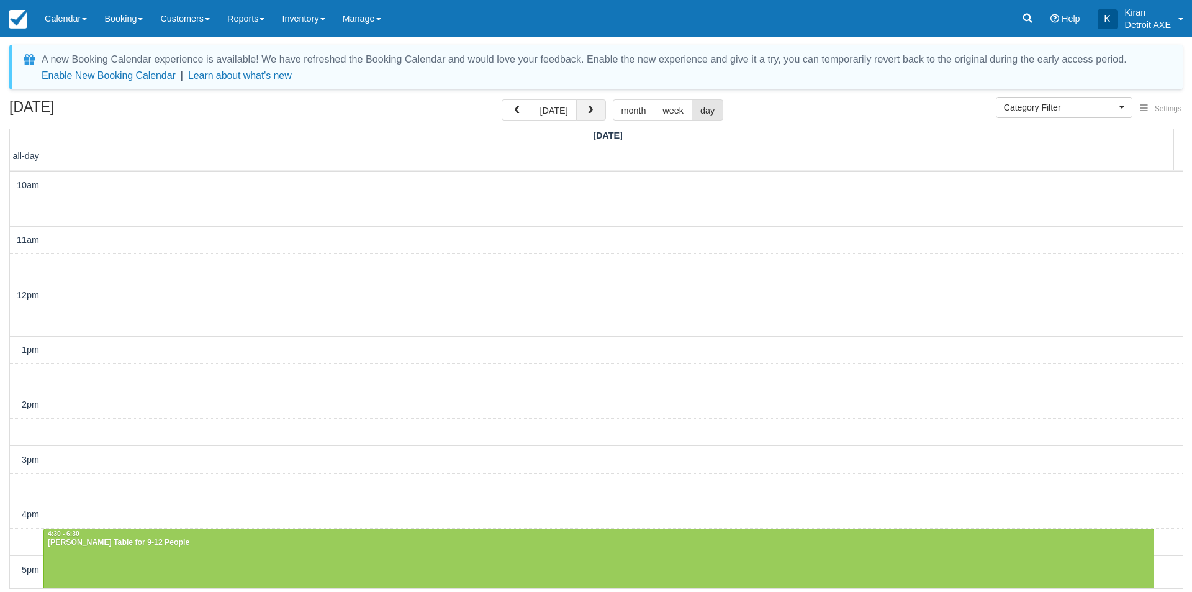
scroll to position [324, 0]
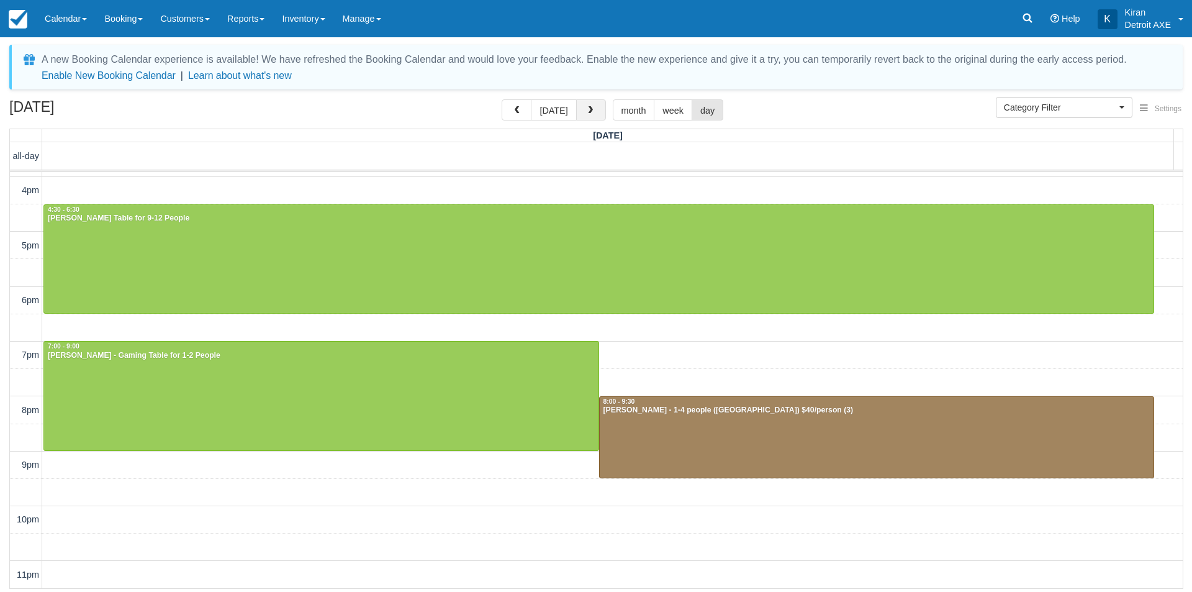
click at [586, 112] on span "button" at bounding box center [590, 110] width 9 height 9
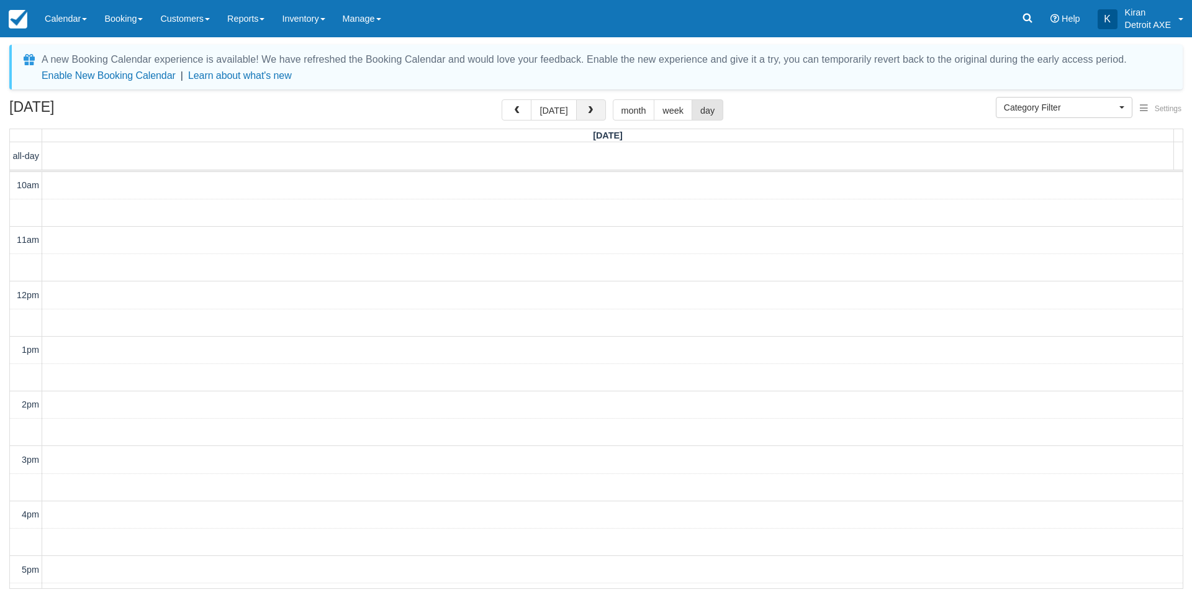
scroll to position [324, 0]
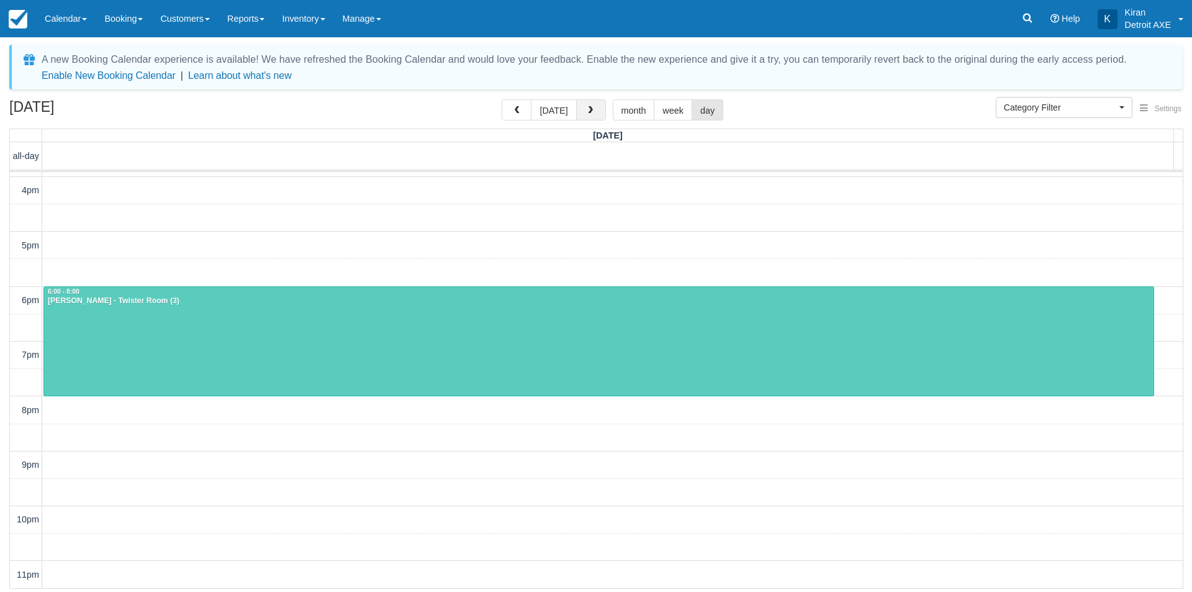
click at [586, 112] on span "button" at bounding box center [590, 110] width 9 height 9
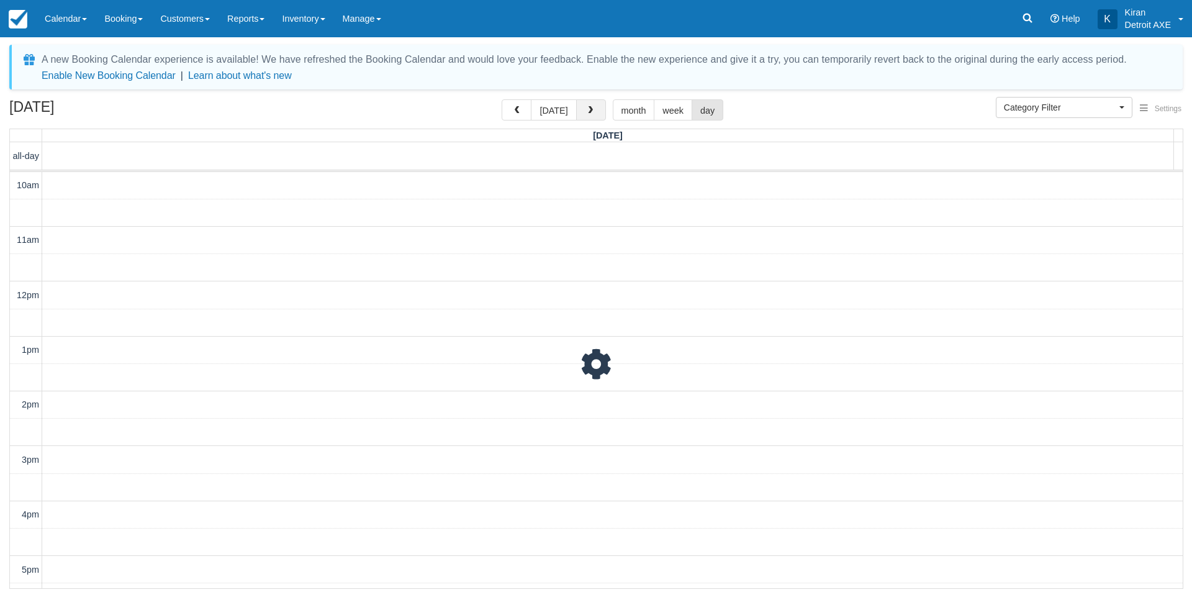
scroll to position [324, 0]
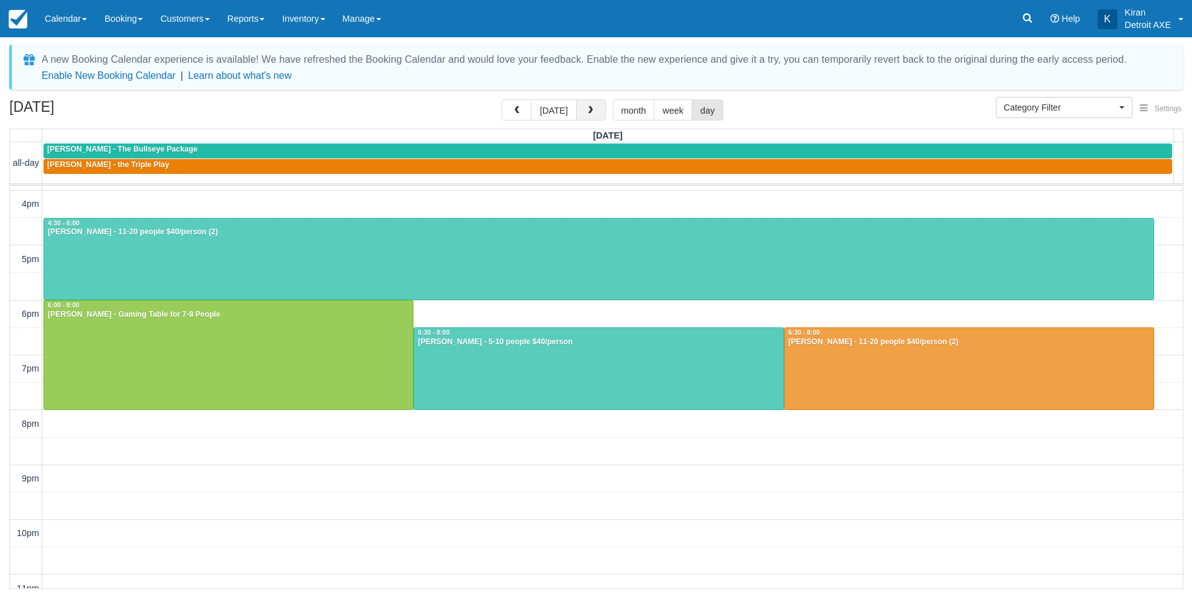
click at [586, 112] on span "button" at bounding box center [590, 110] width 9 height 9
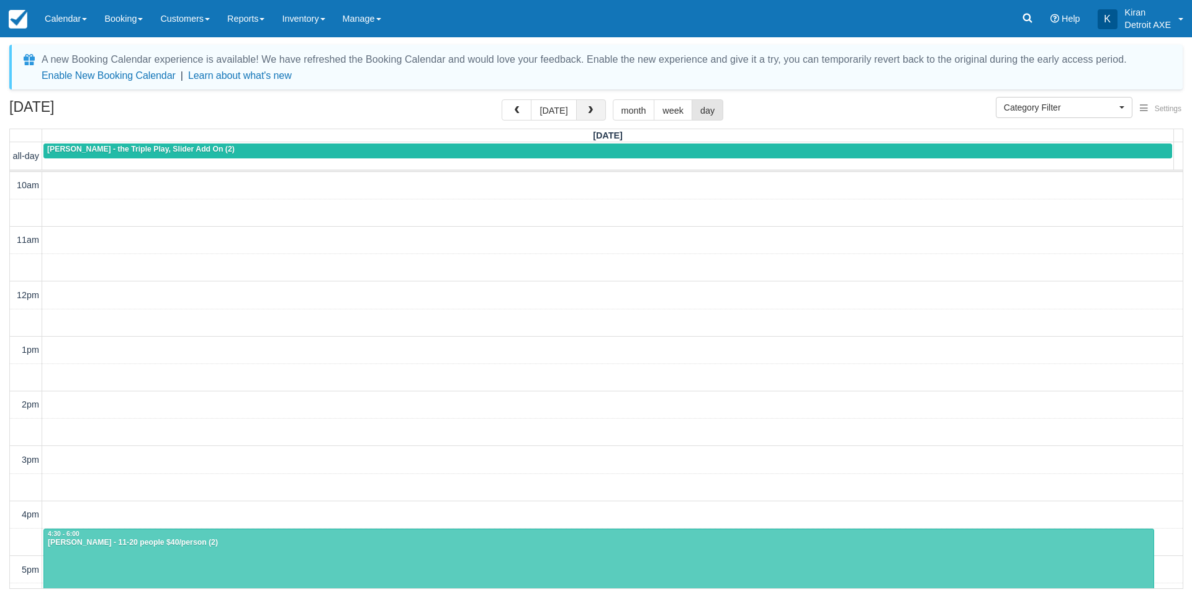
scroll to position [324, 0]
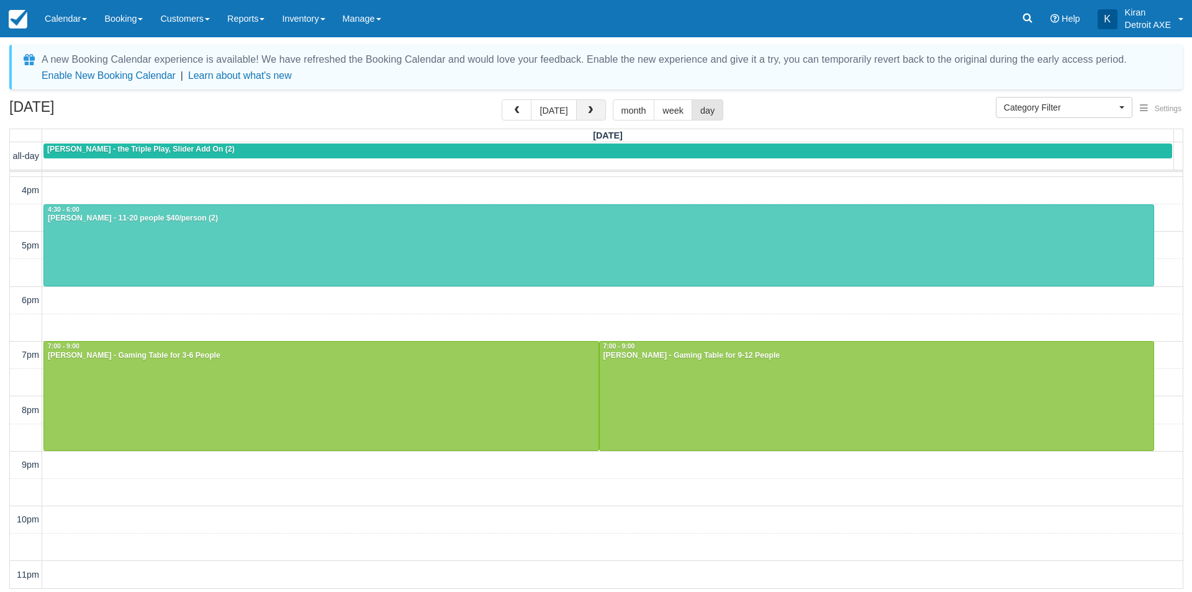
click at [590, 106] on button "button" at bounding box center [591, 109] width 30 height 21
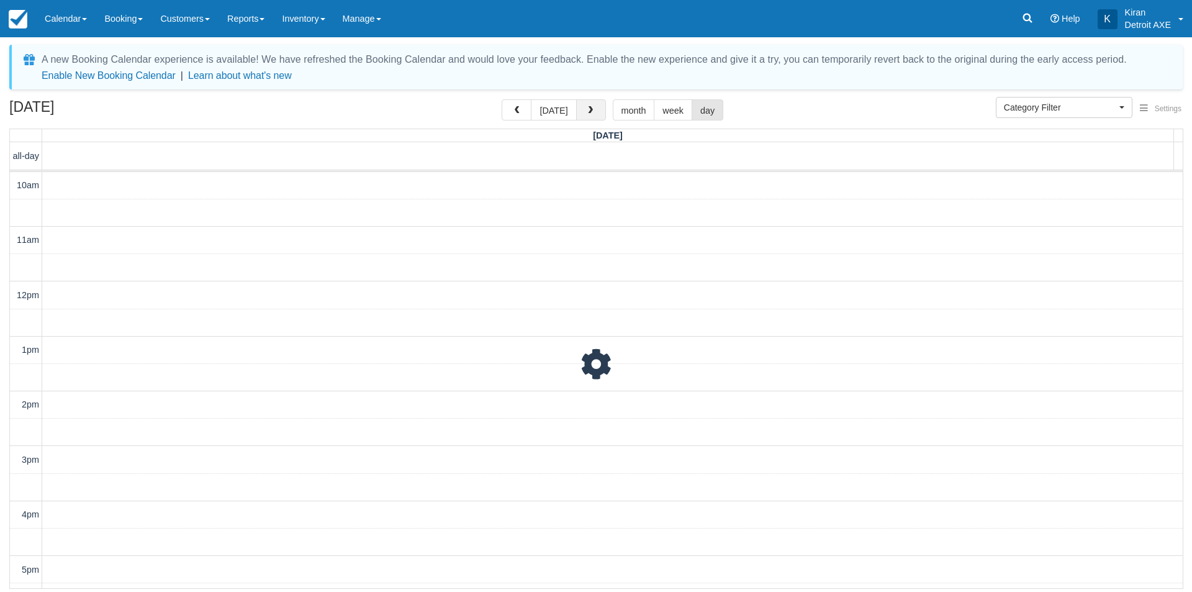
scroll to position [324, 0]
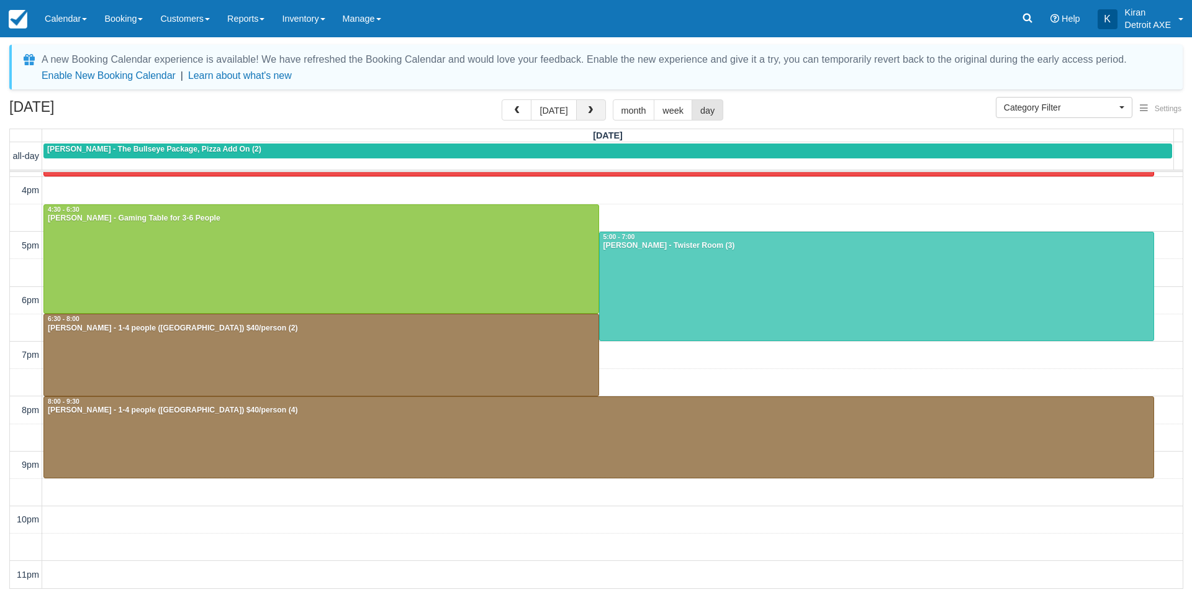
click at [590, 112] on span "button" at bounding box center [590, 110] width 9 height 9
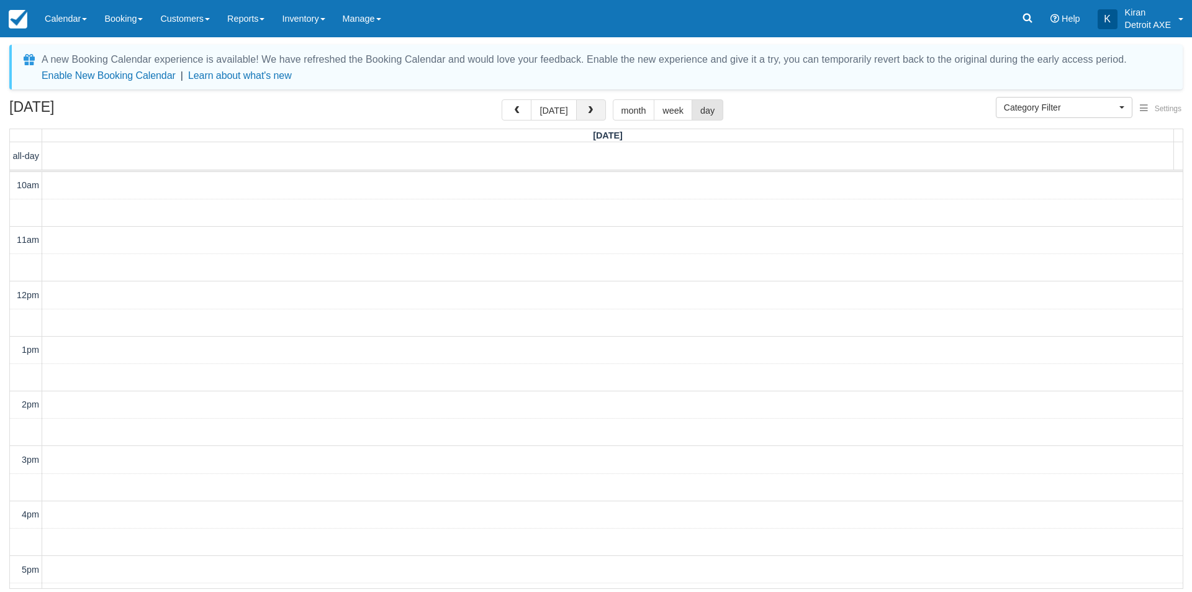
scroll to position [324, 0]
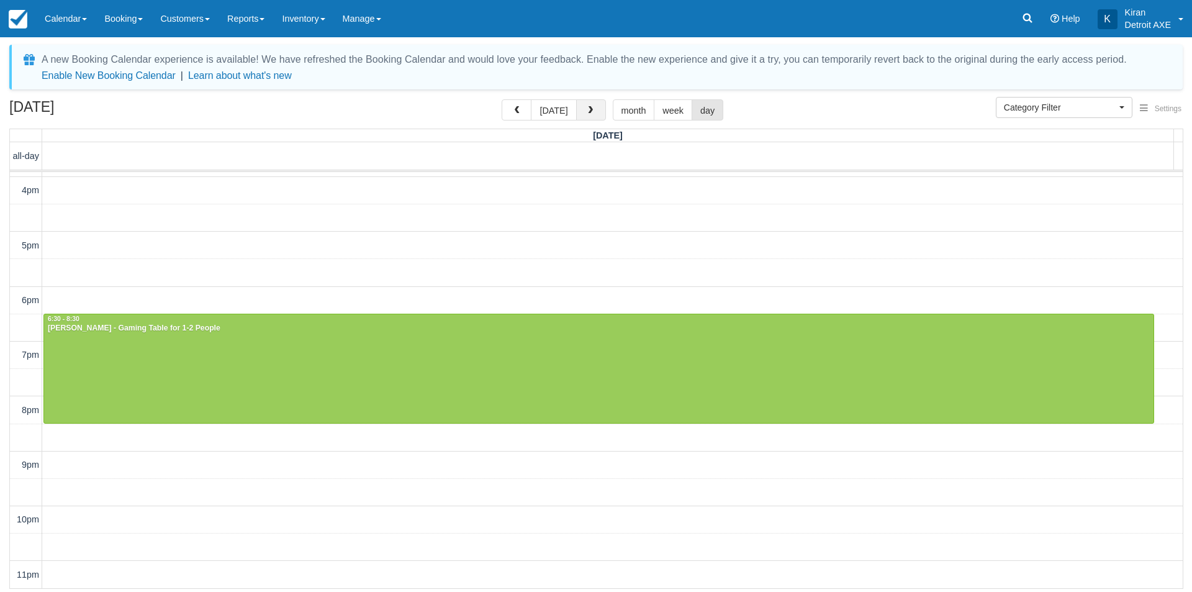
click at [590, 112] on span "button" at bounding box center [590, 110] width 9 height 9
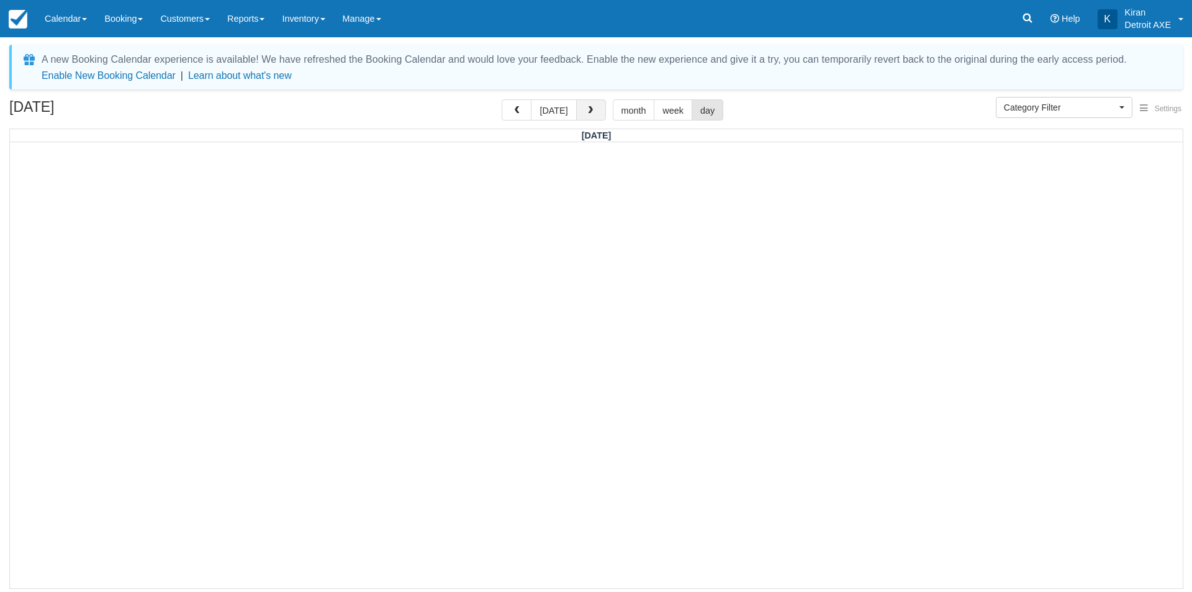
click at [590, 112] on span "button" at bounding box center [590, 110] width 9 height 9
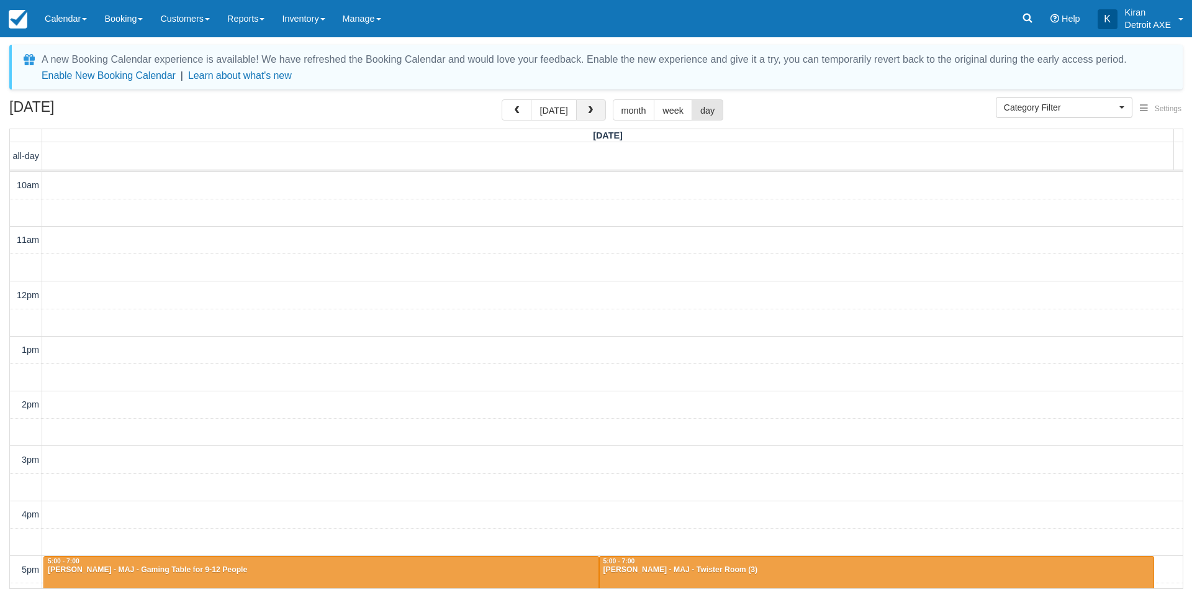
scroll to position [324, 0]
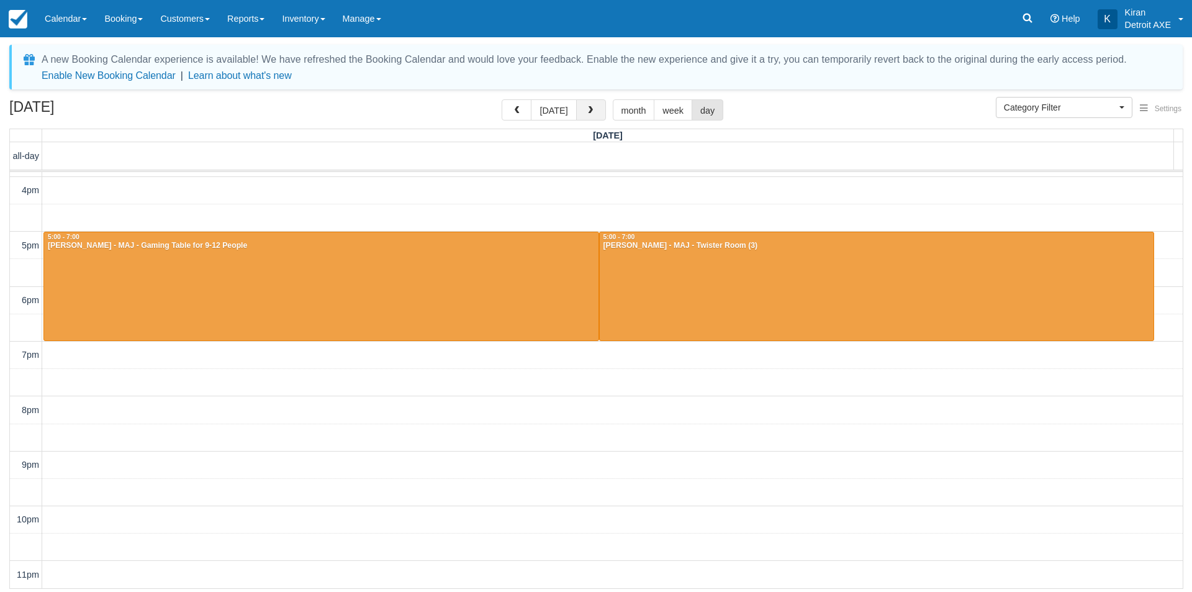
click at [591, 114] on span "button" at bounding box center [590, 110] width 9 height 9
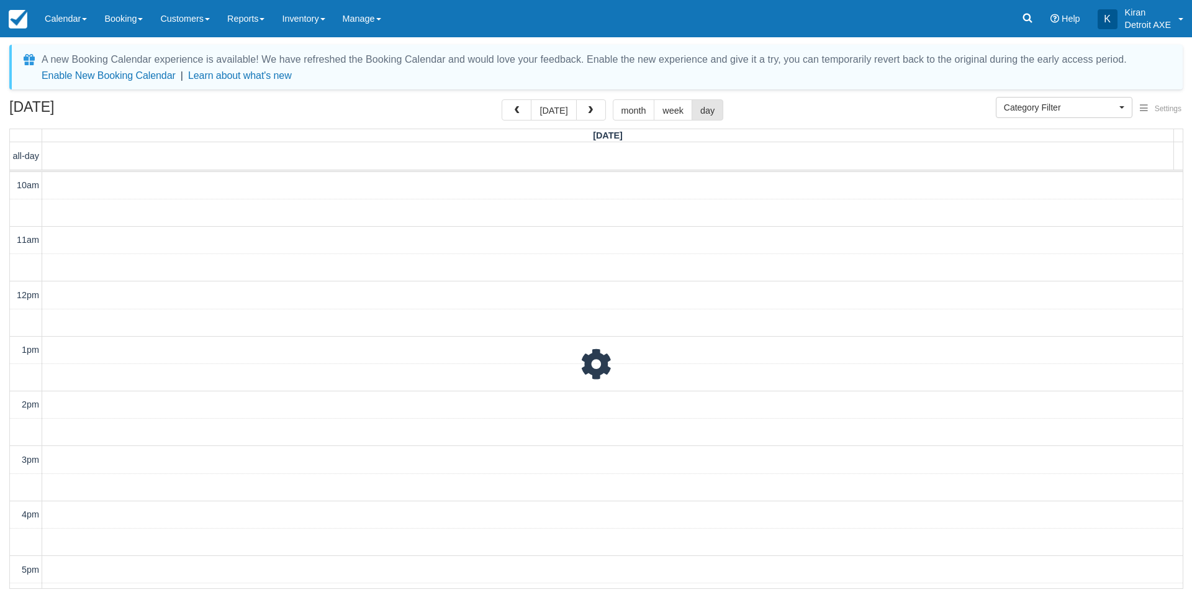
scroll to position [324, 0]
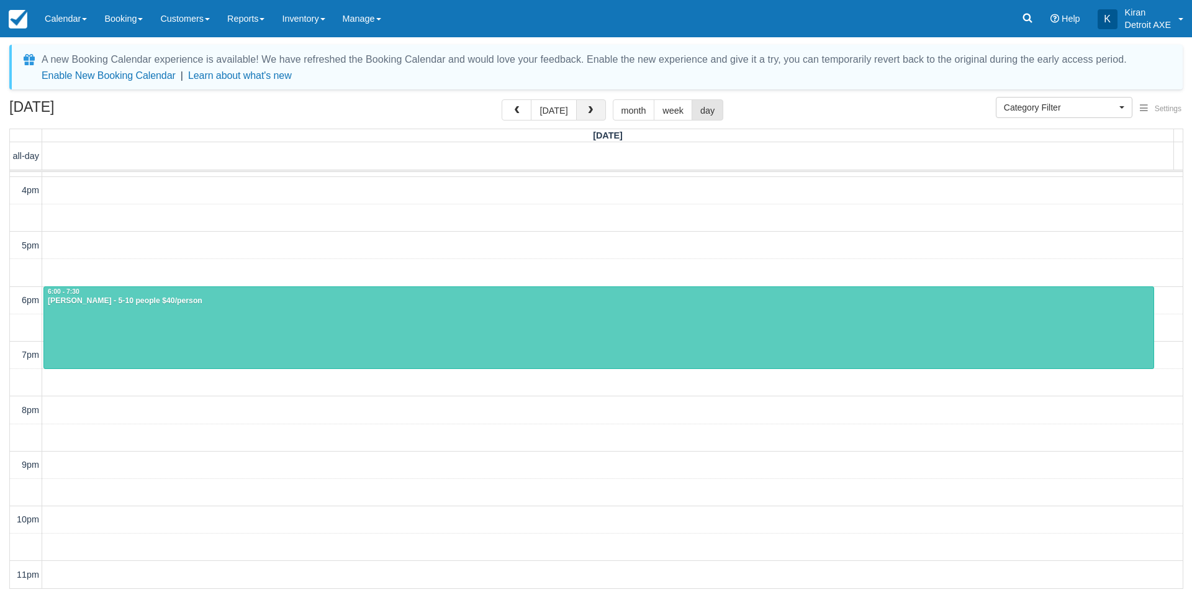
click at [594, 106] on button "button" at bounding box center [591, 109] width 30 height 21
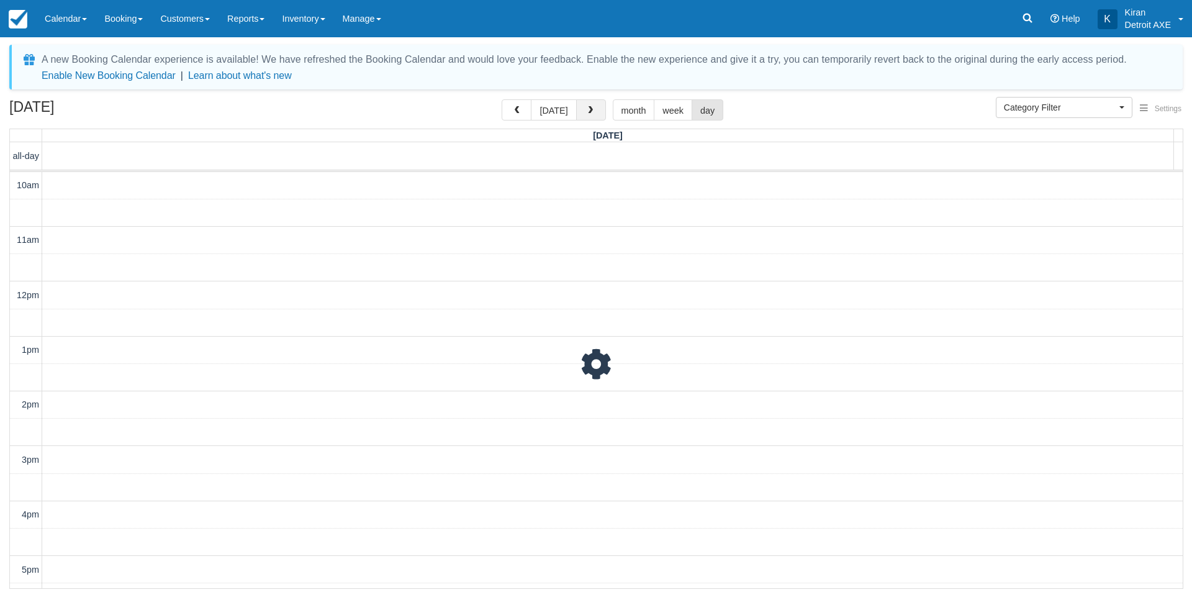
scroll to position [324, 0]
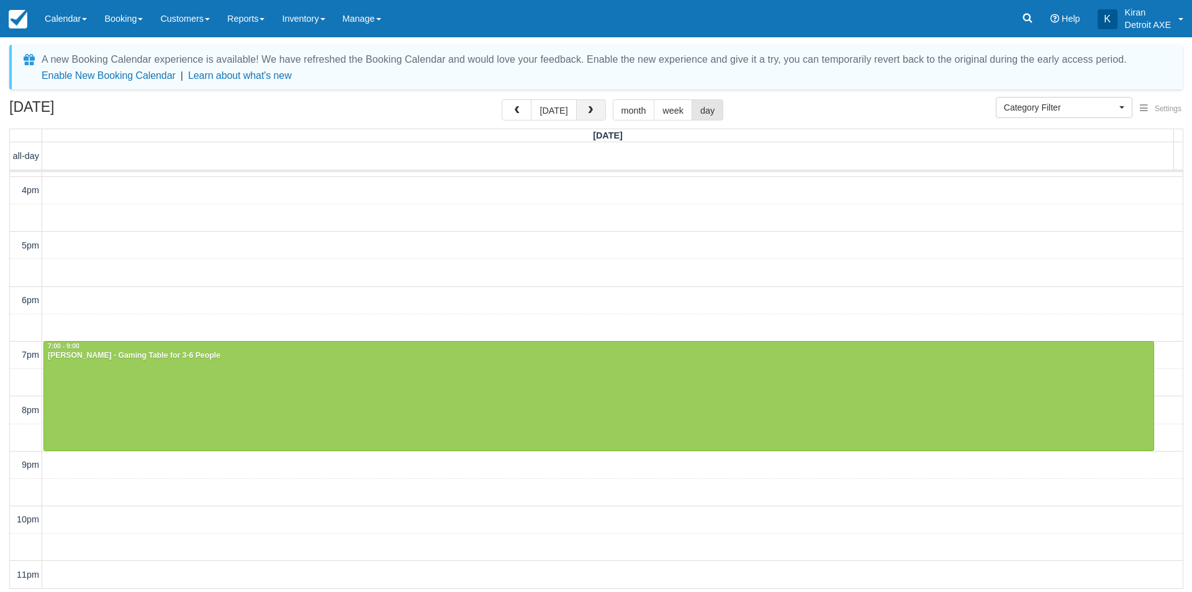
click at [594, 106] on button "button" at bounding box center [591, 109] width 30 height 21
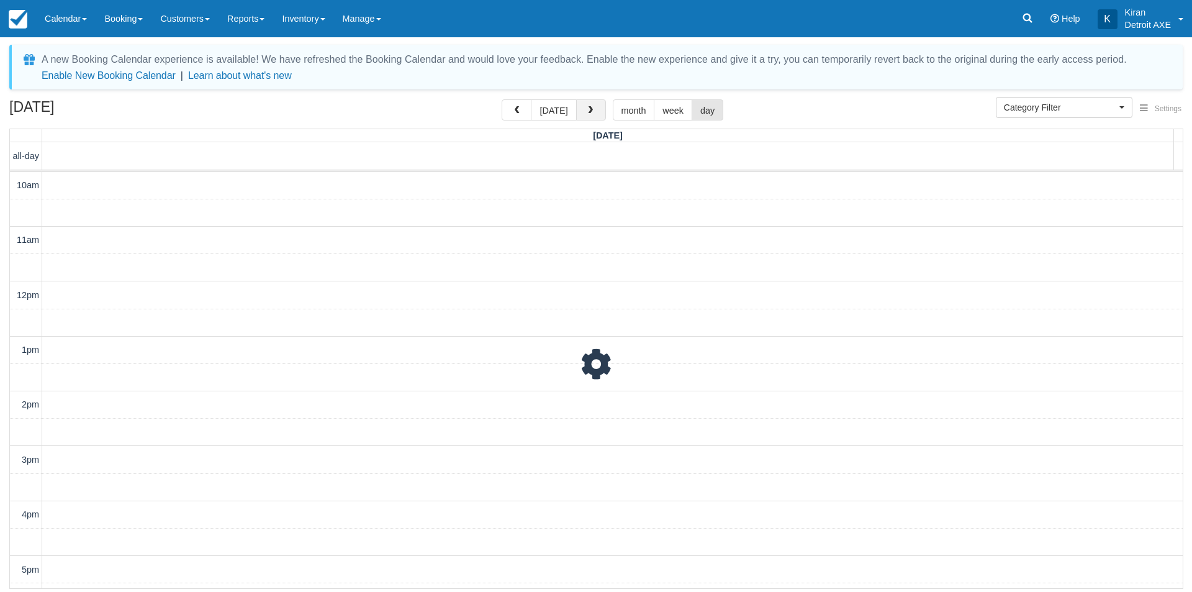
scroll to position [324, 0]
click at [594, 106] on button "button" at bounding box center [591, 109] width 30 height 21
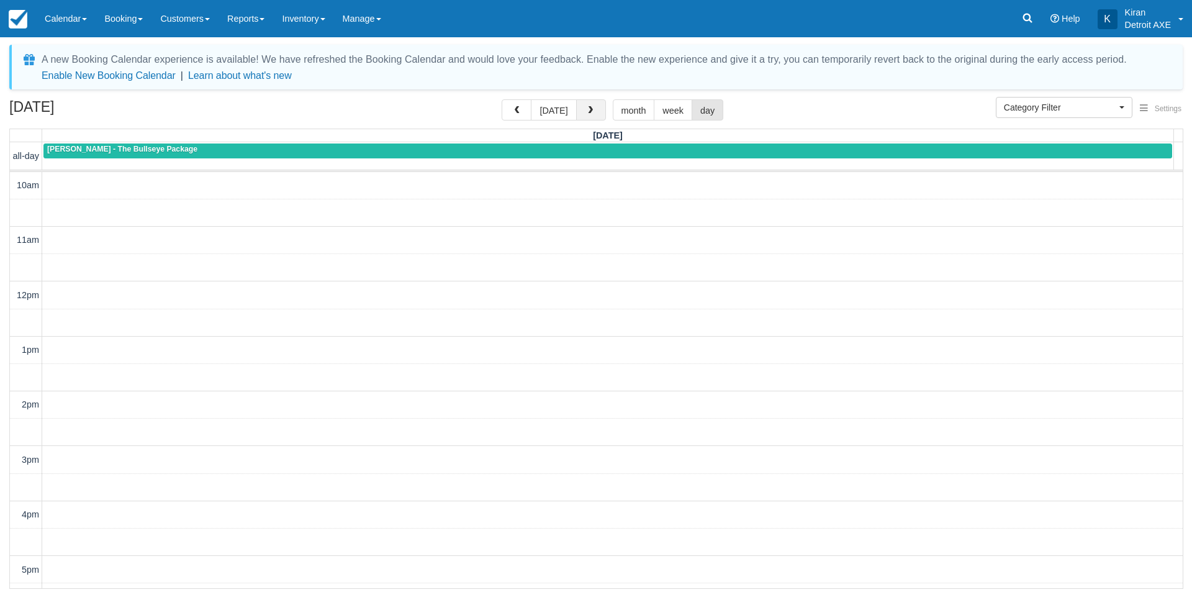
scroll to position [324, 0]
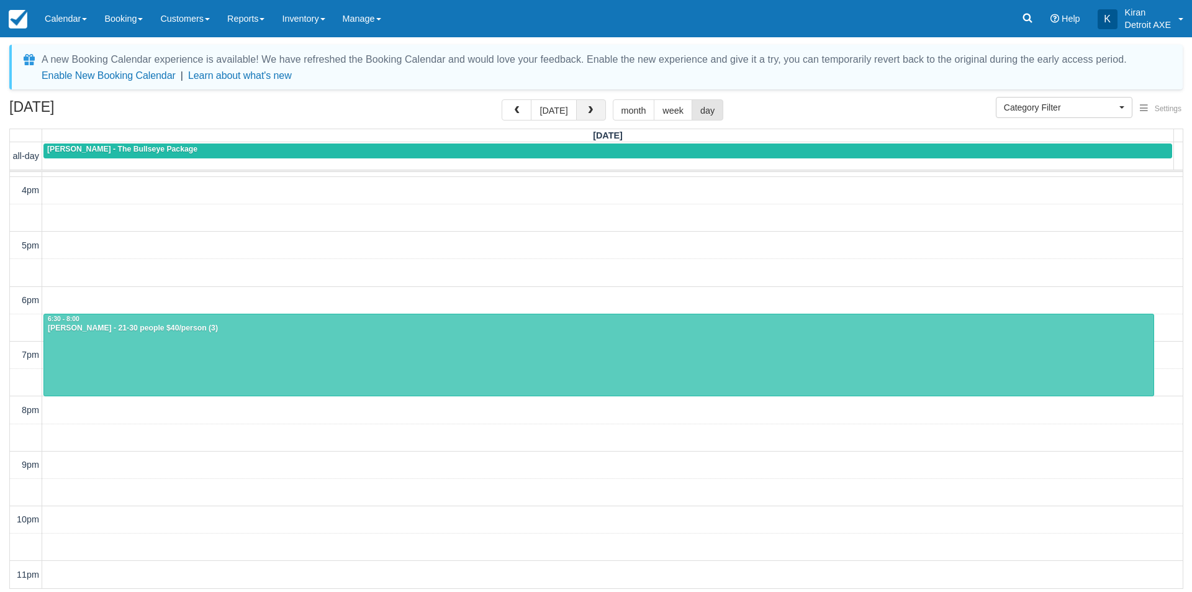
click at [594, 106] on button "button" at bounding box center [591, 109] width 30 height 21
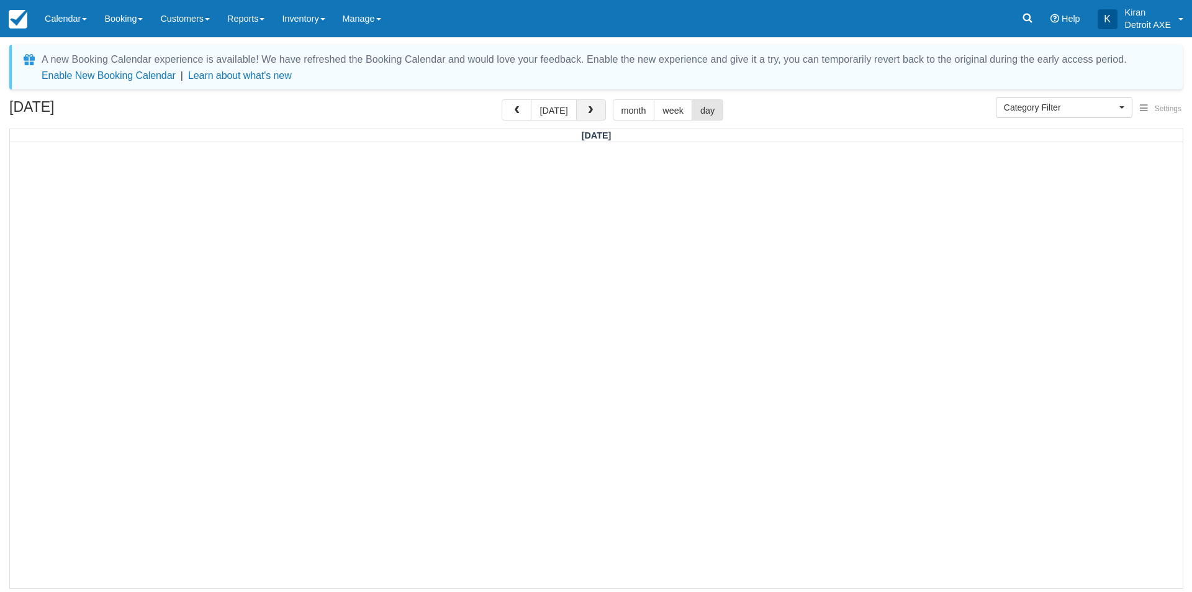
click at [594, 106] on button "button" at bounding box center [591, 109] width 30 height 21
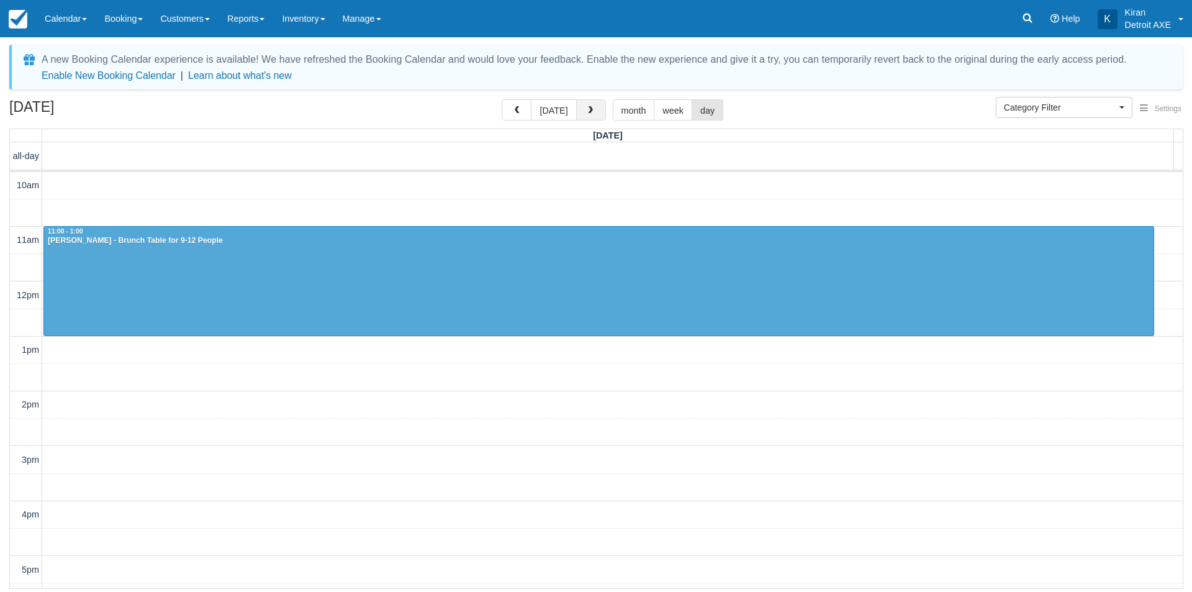
scroll to position [324, 0]
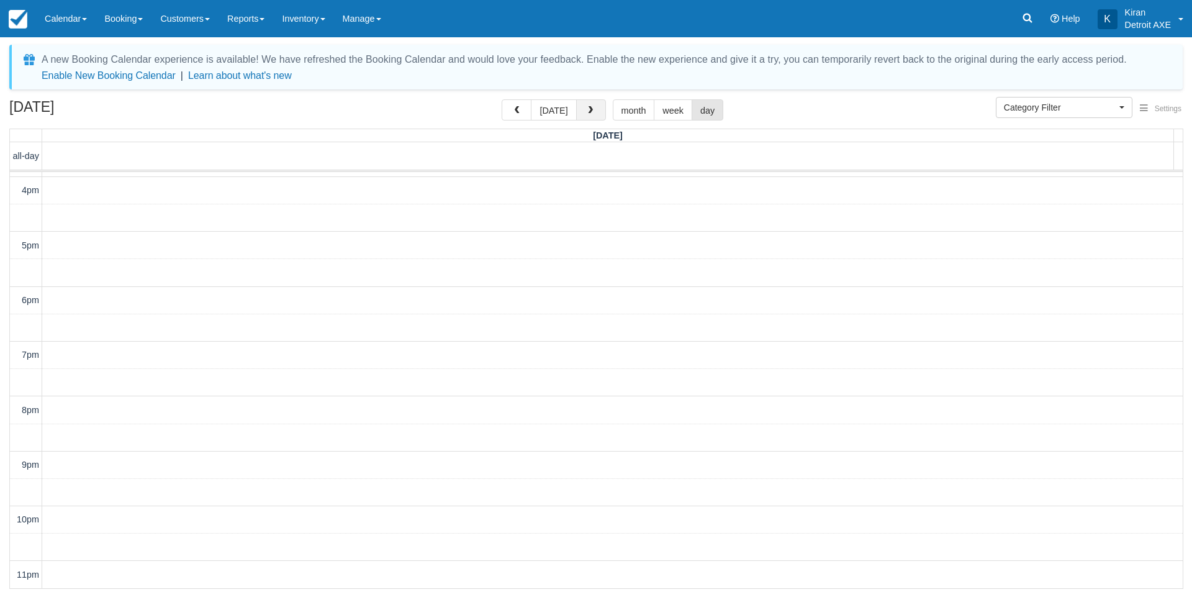
click at [594, 106] on button "button" at bounding box center [591, 109] width 30 height 21
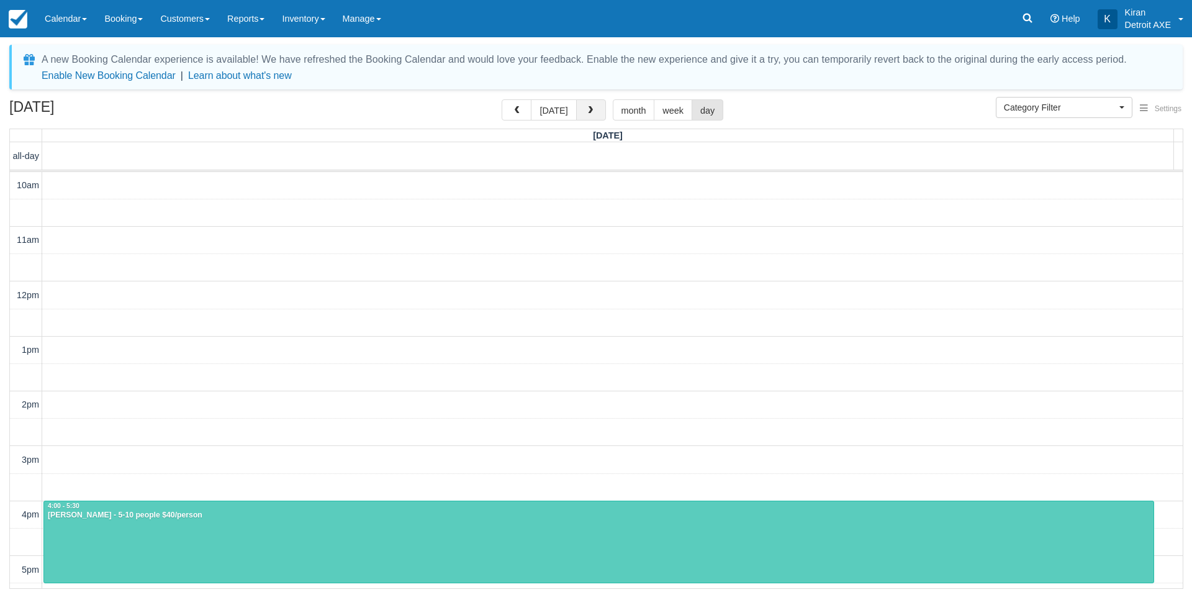
scroll to position [324, 0]
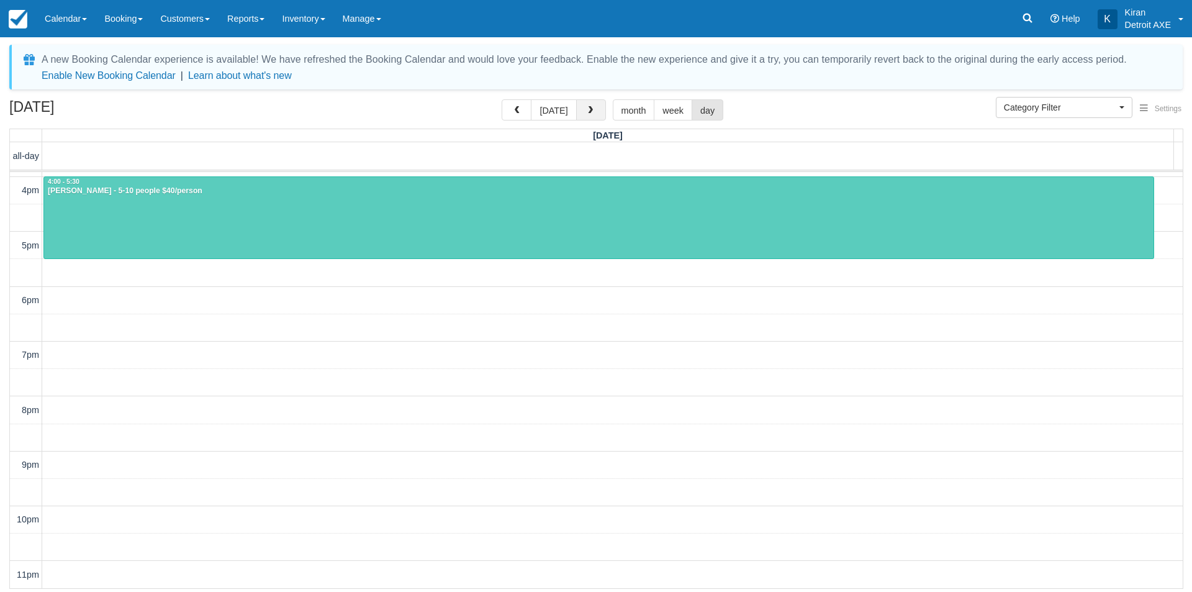
click at [594, 106] on button "button" at bounding box center [591, 109] width 30 height 21
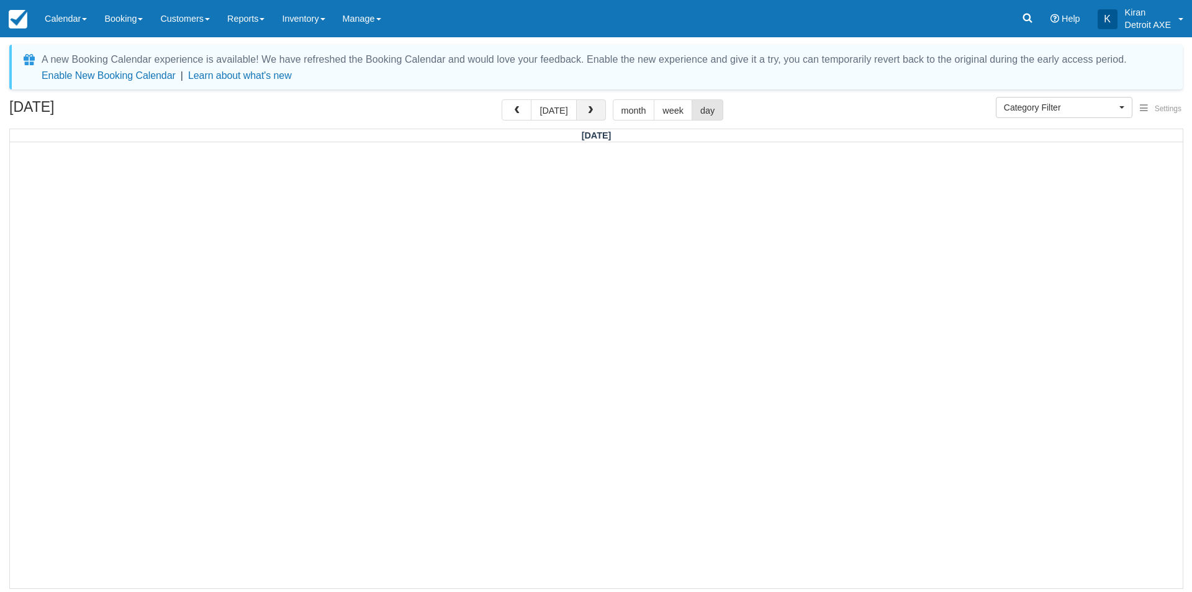
click at [594, 106] on button "button" at bounding box center [591, 109] width 30 height 21
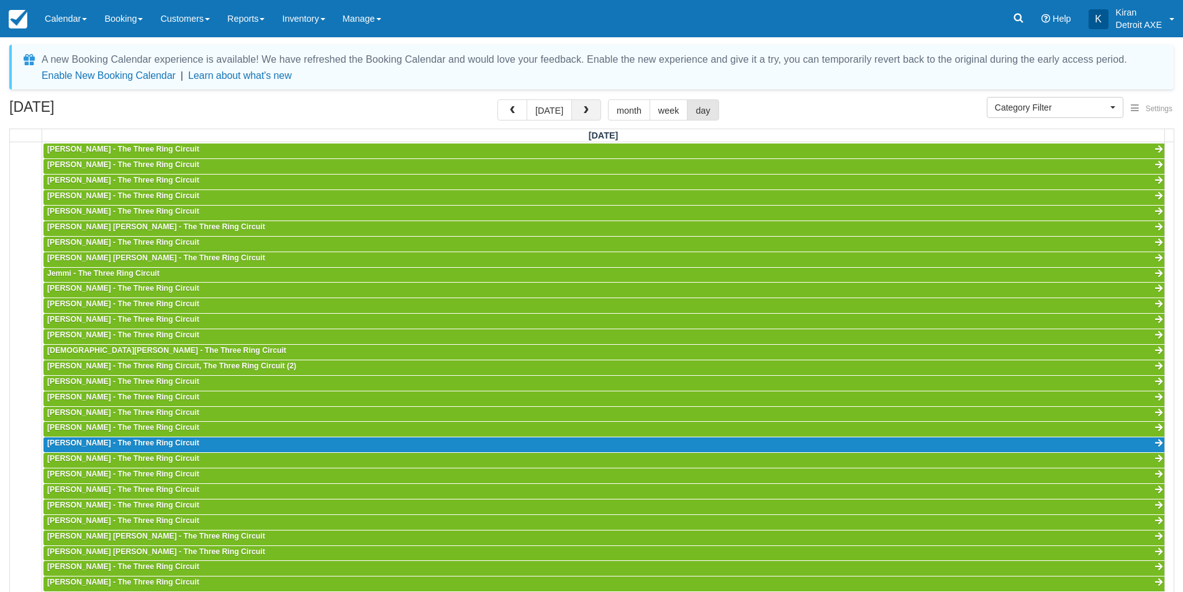
scroll to position [440, 0]
